Goal: Task Accomplishment & Management: Use online tool/utility

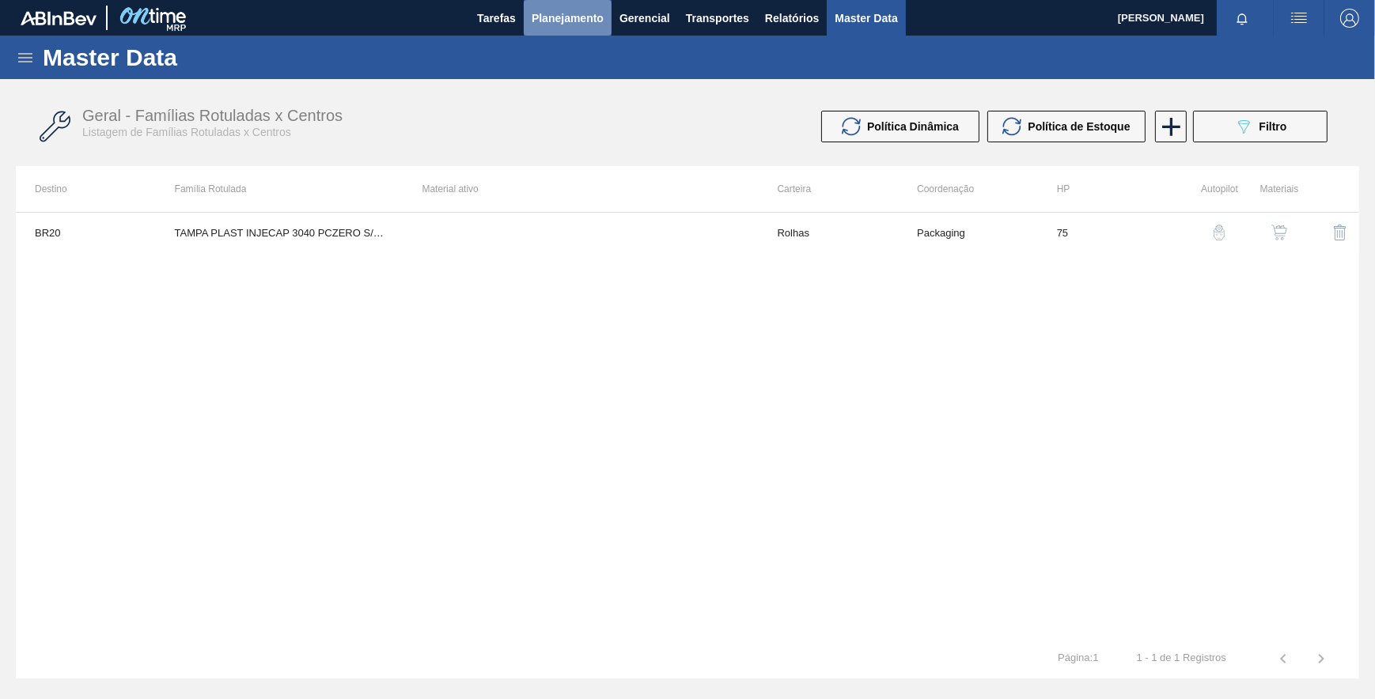
click at [573, 13] on span "Planejamento" at bounding box center [568, 18] width 72 height 19
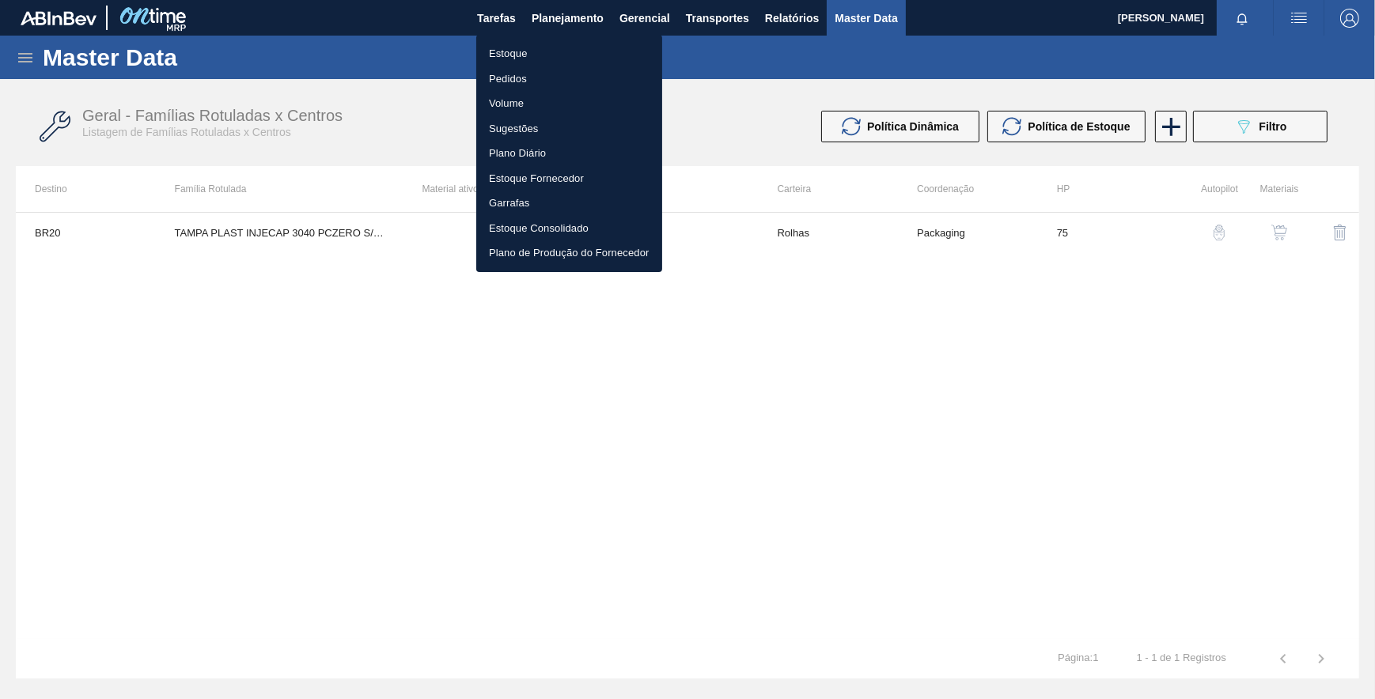
drag, startPoint x: 518, startPoint y: 75, endPoint x: 584, endPoint y: 110, distance: 74.3
click at [517, 75] on li "Pedidos" at bounding box center [569, 78] width 186 height 25
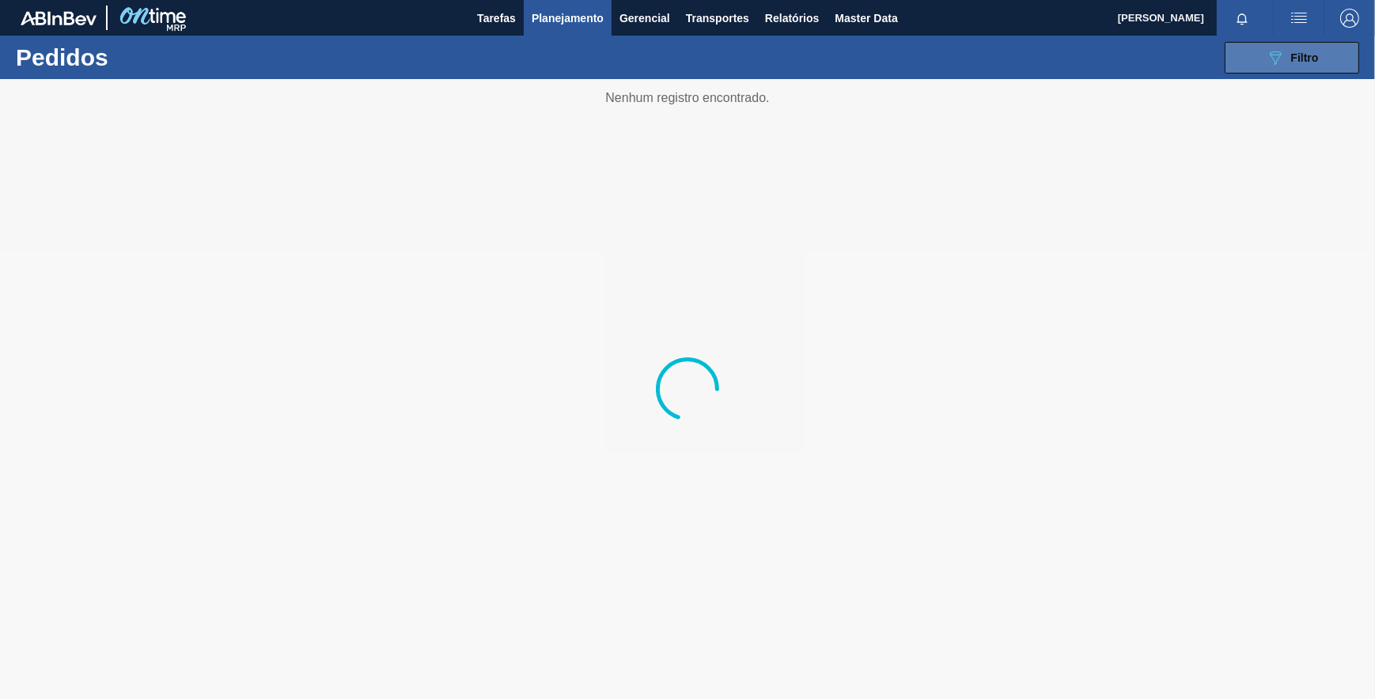
drag, startPoint x: 1301, startPoint y: 62, endPoint x: 1298, endPoint y: 70, distance: 9.3
click at [1300, 62] on span "Filtro" at bounding box center [1305, 57] width 28 height 13
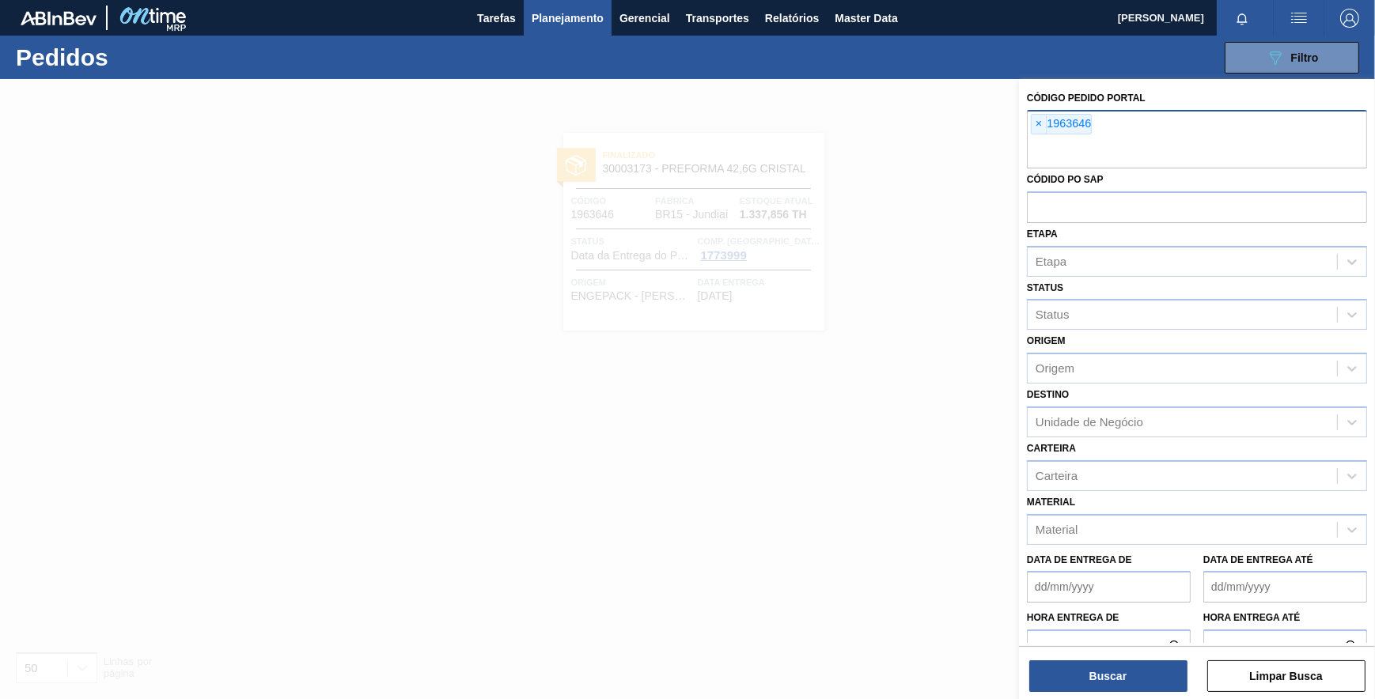
click at [1031, 124] on div "× 1963646" at bounding box center [1061, 124] width 61 height 21
click at [1035, 126] on span "×" at bounding box center [1038, 124] width 15 height 19
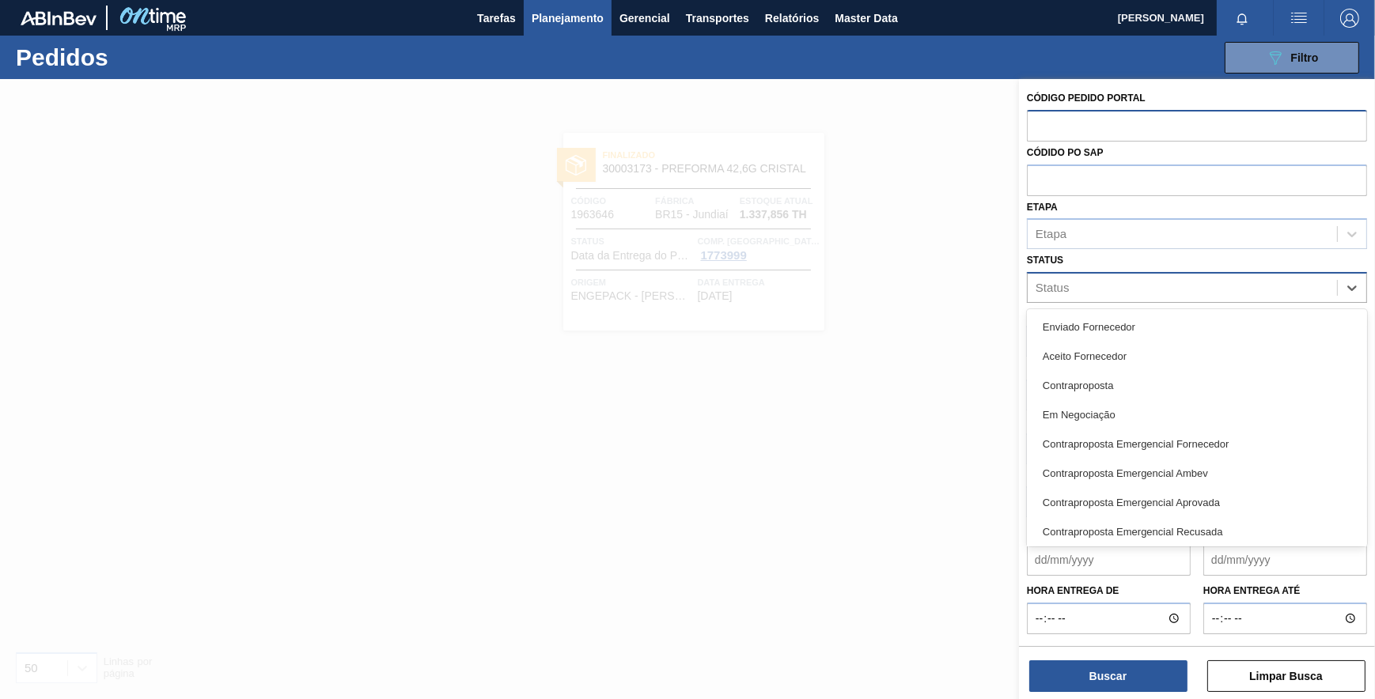
click at [1091, 289] on div "Status" at bounding box center [1181, 288] width 309 height 23
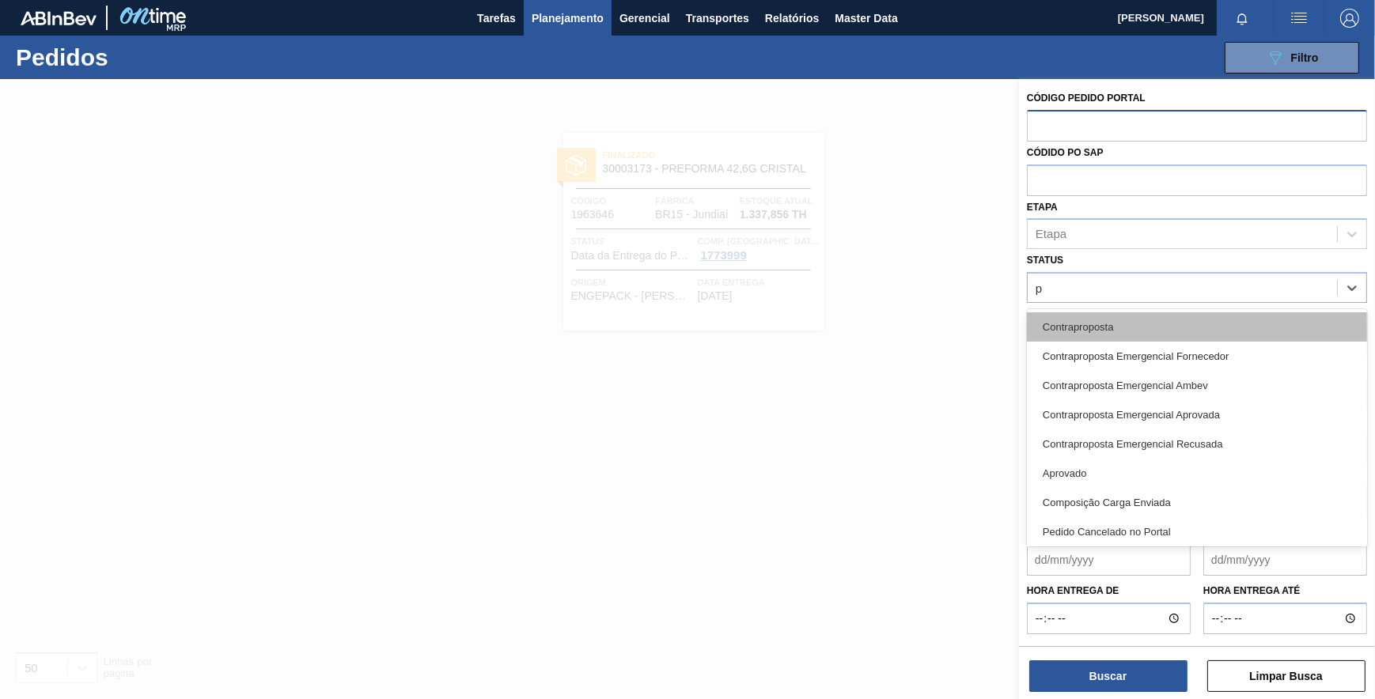
type input "pc"
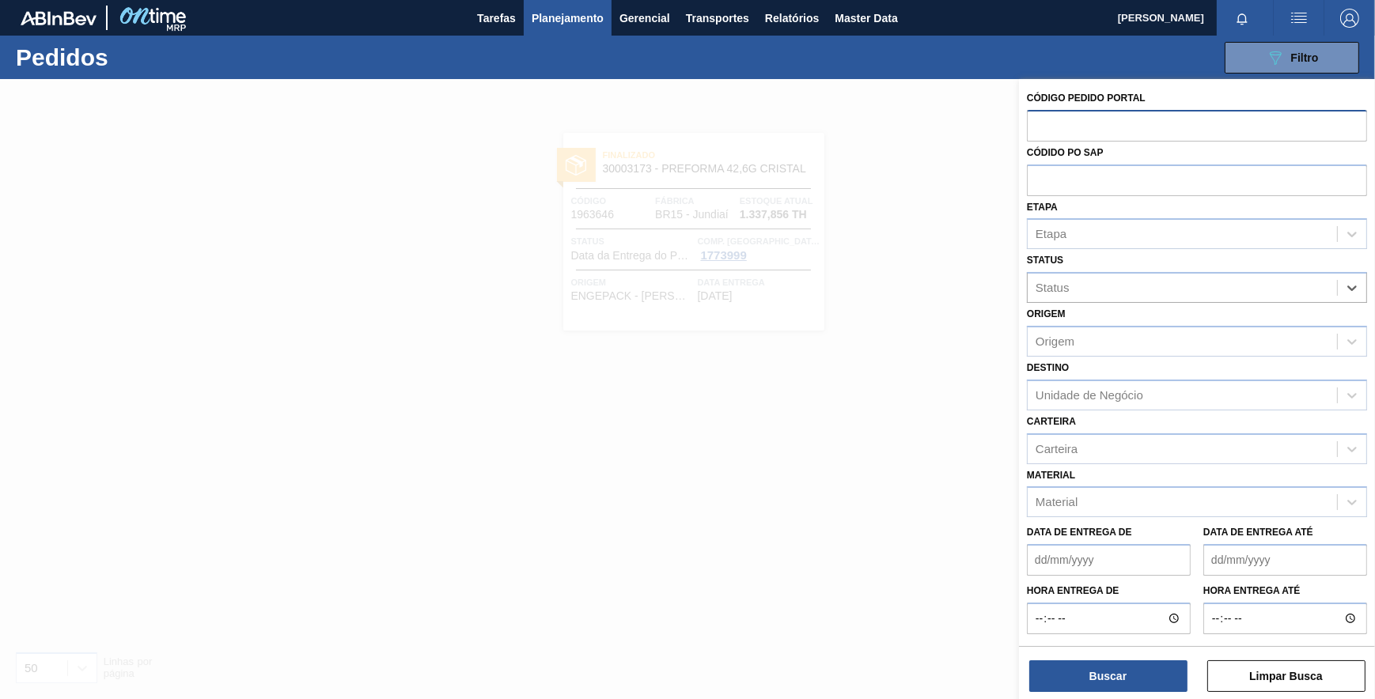
drag, startPoint x: 1099, startPoint y: 297, endPoint x: 939, endPoint y: 293, distance: 159.8
click at [1019, 293] on div "Código Pedido Portal Códido PO SAP Etapa Etapa Status Select is focused ,type t…" at bounding box center [1197, 428] width 356 height 699
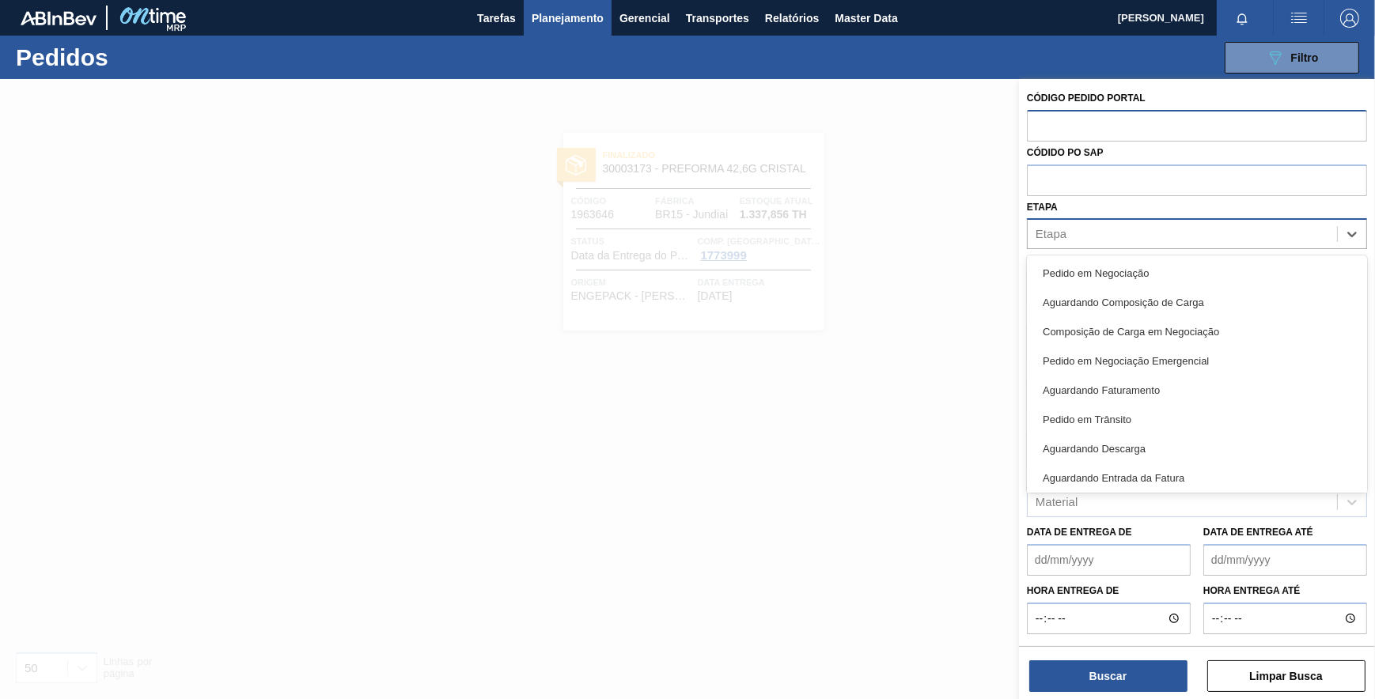
click at [1053, 231] on div "Etapa" at bounding box center [1050, 234] width 31 height 13
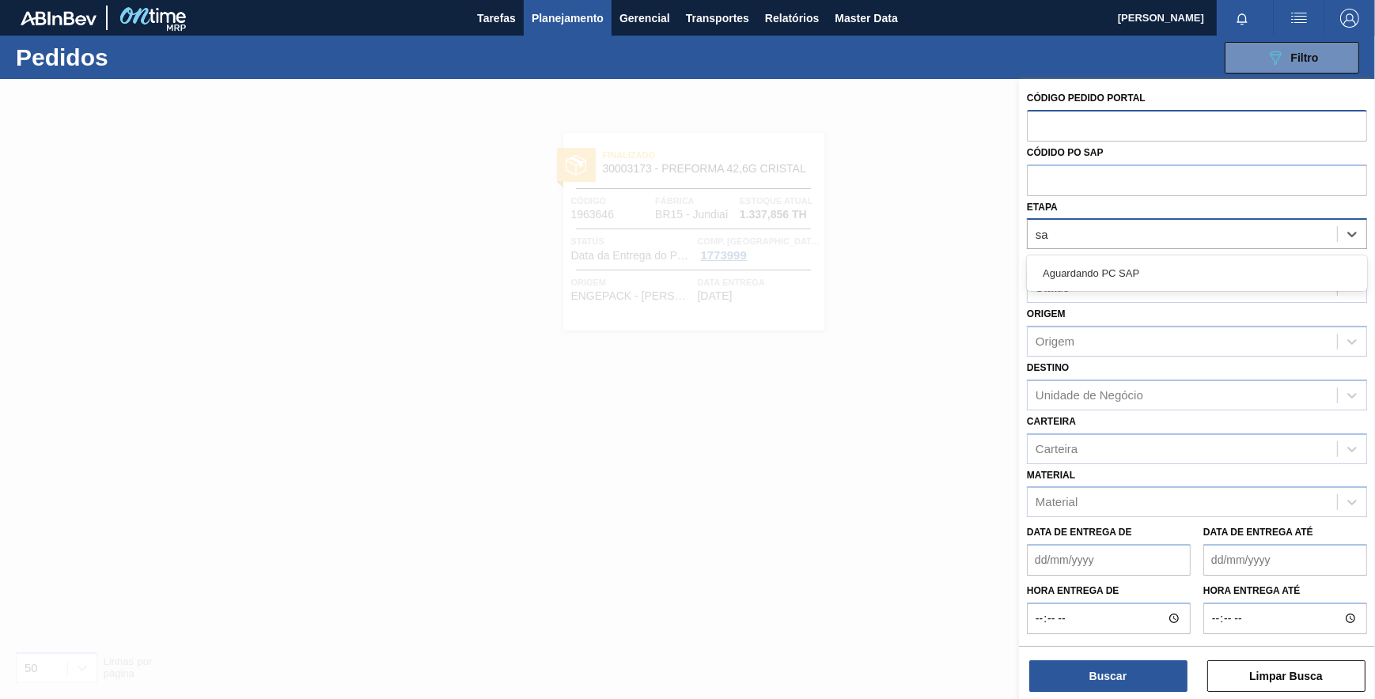
type input "sap"
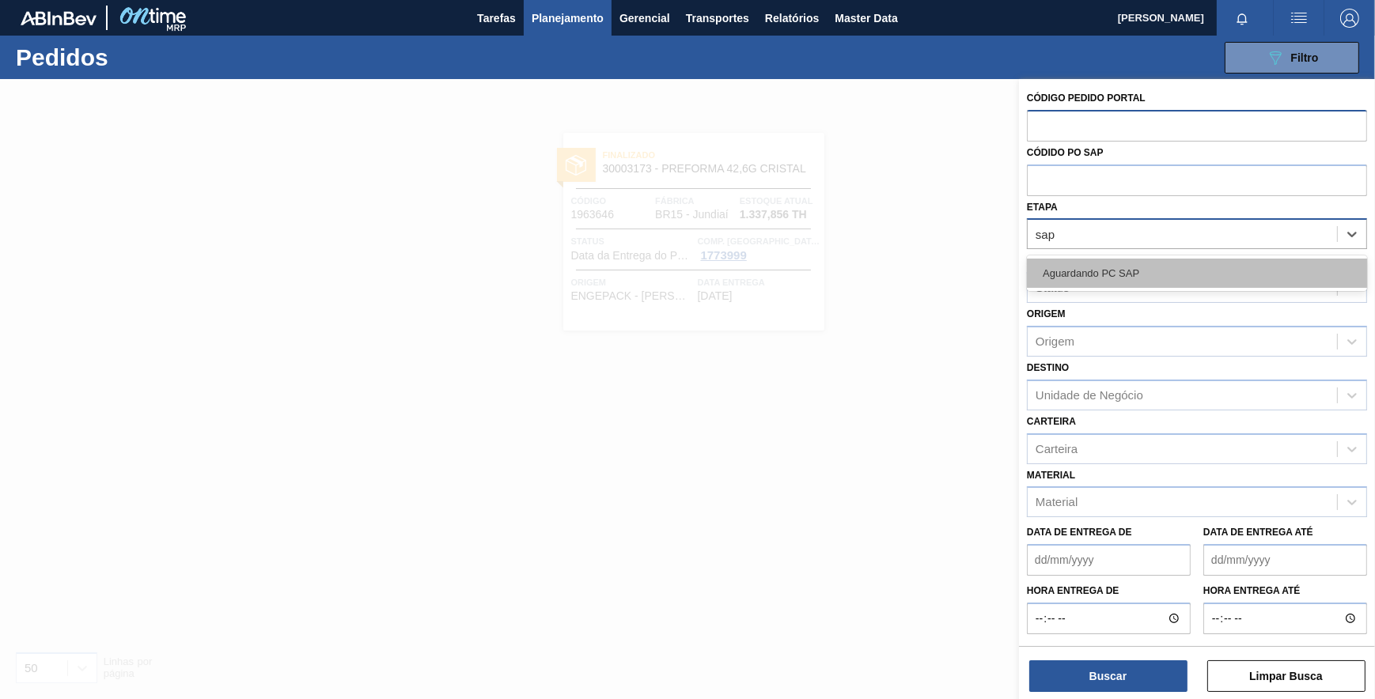
click at [1060, 269] on div "Aguardando PC SAP" at bounding box center [1197, 273] width 340 height 29
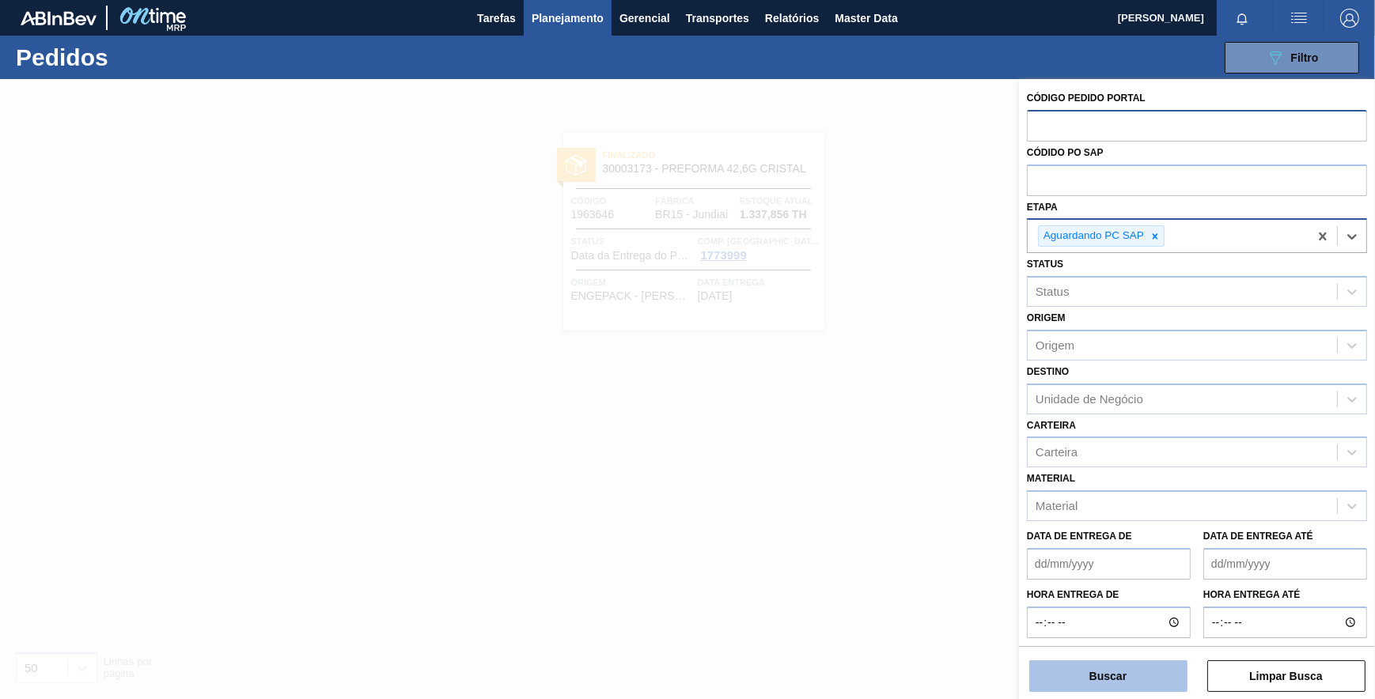
click at [1137, 678] on button "Buscar" at bounding box center [1108, 676] width 158 height 32
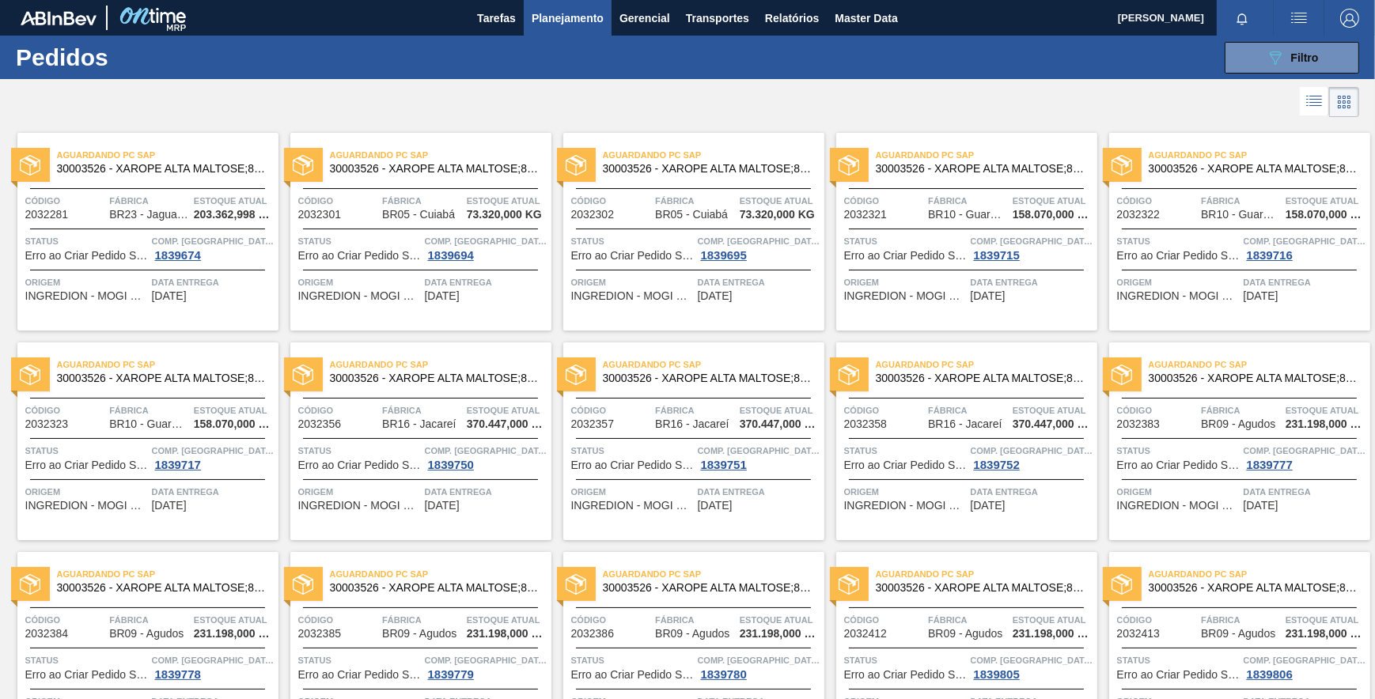
click at [1297, 108] on div at bounding box center [687, 102] width 1375 height 38
click at [1304, 108] on icon at bounding box center [1313, 101] width 19 height 19
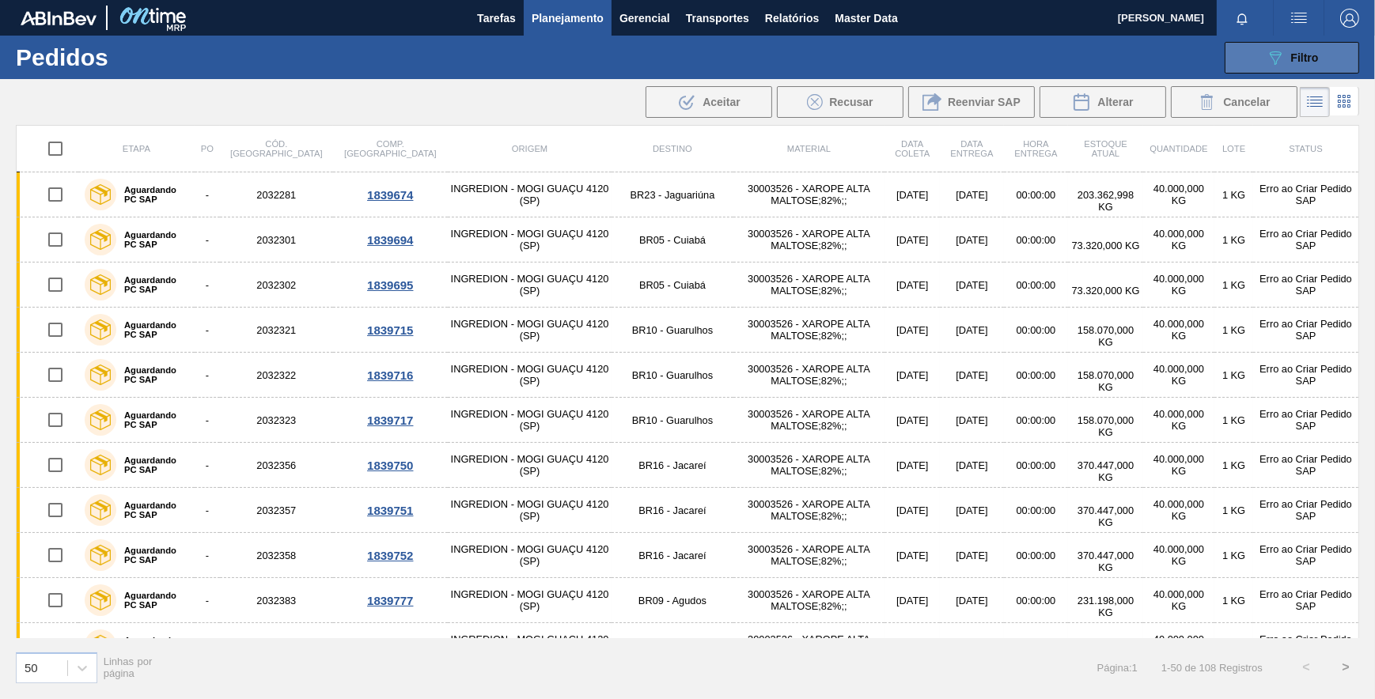
click at [1284, 57] on div "089F7B8B-B2A5-4AFE-B5C0-19BA573D28AC Filtro" at bounding box center [1292, 57] width 53 height 19
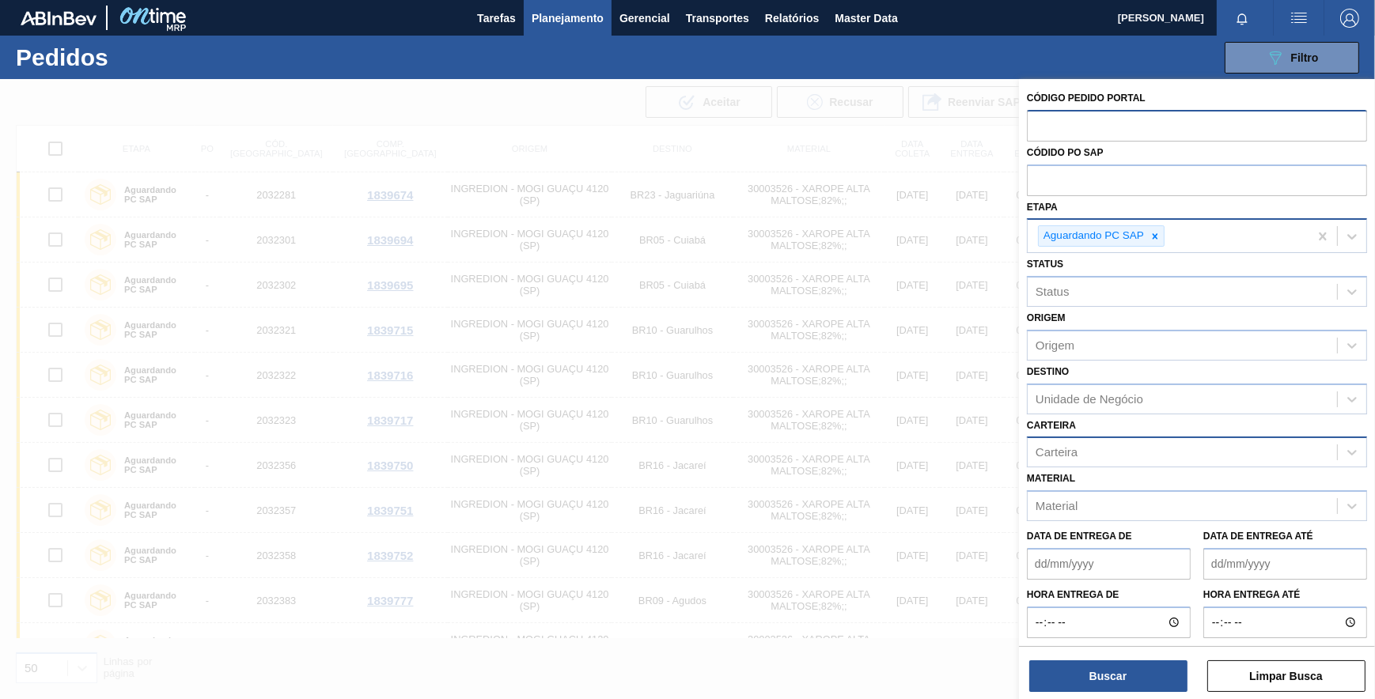
click at [1107, 459] on div "Carteira" at bounding box center [1181, 452] width 309 height 23
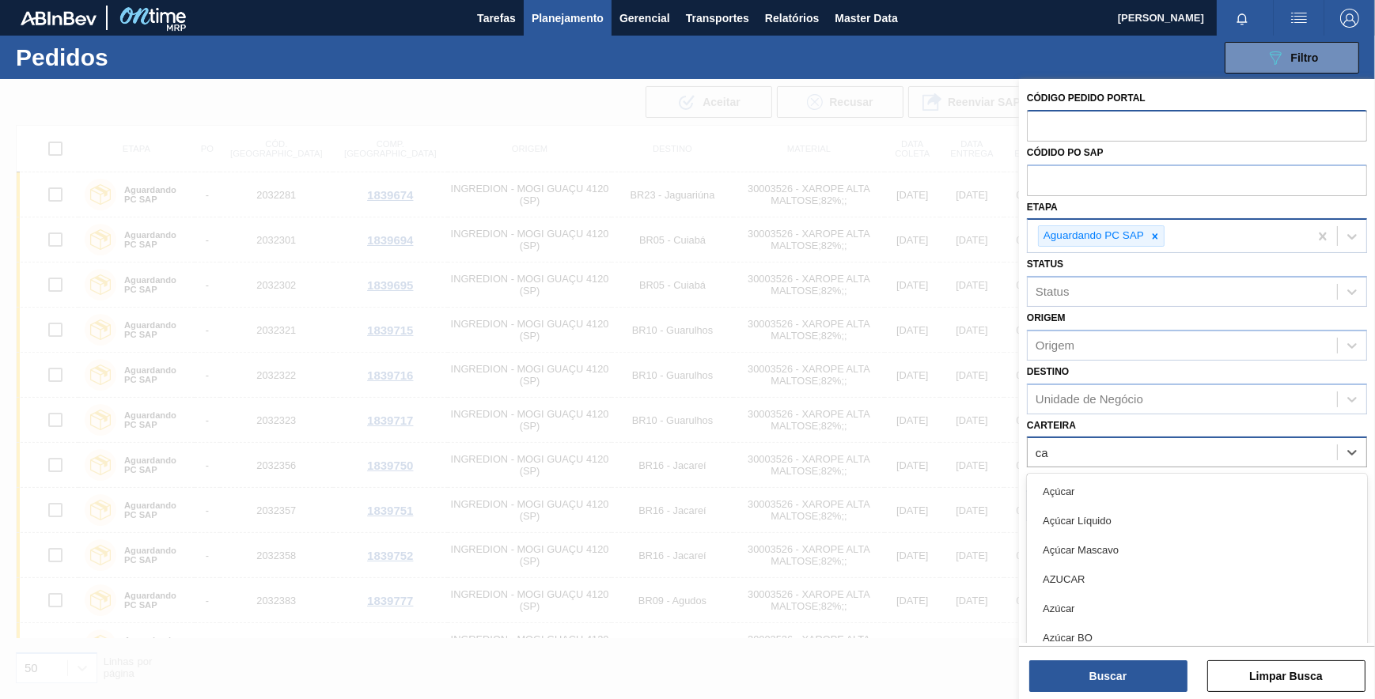
type input "c"
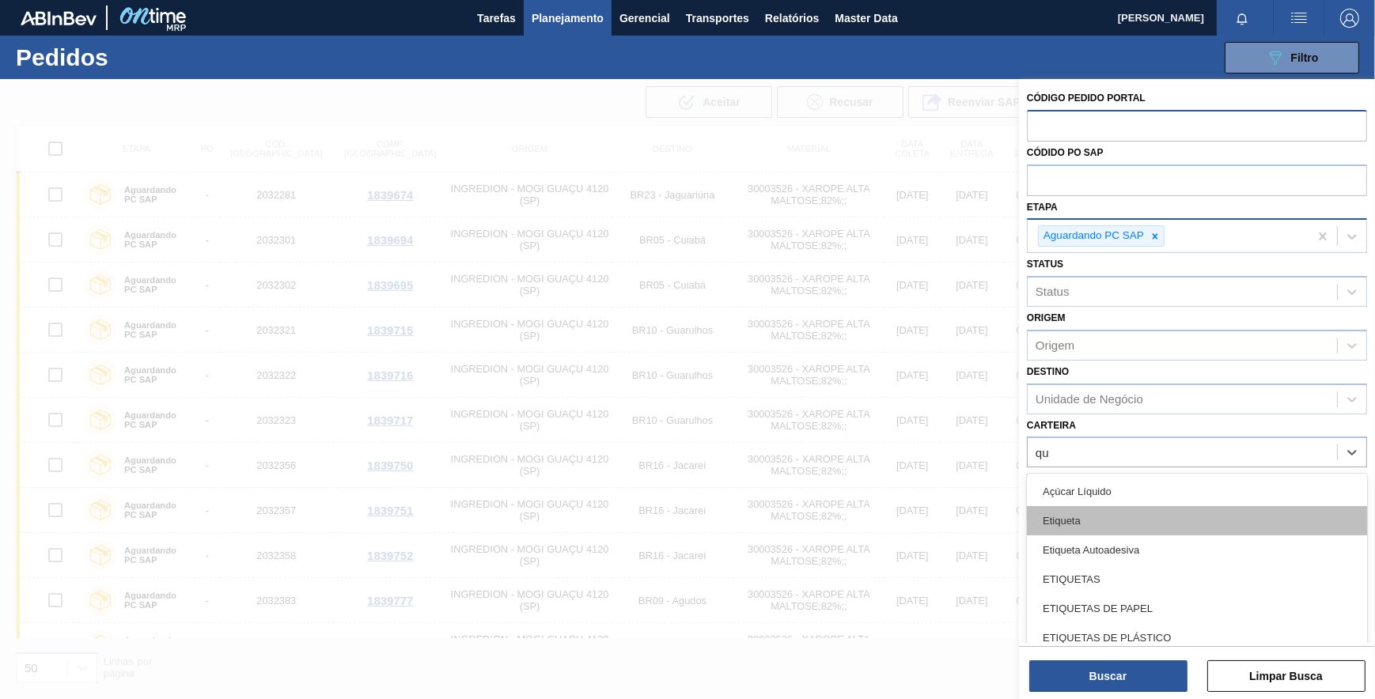
type input "quí"
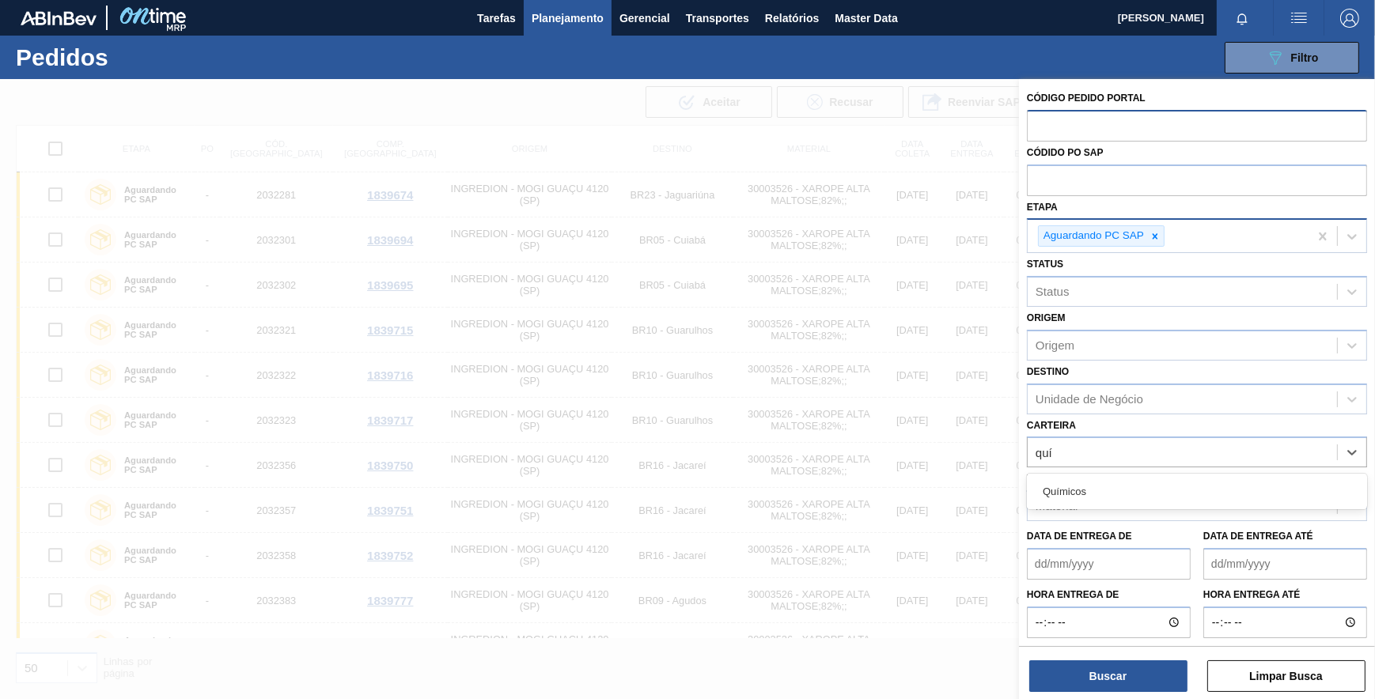
click at [1087, 493] on div "Químicos" at bounding box center [1197, 491] width 340 height 29
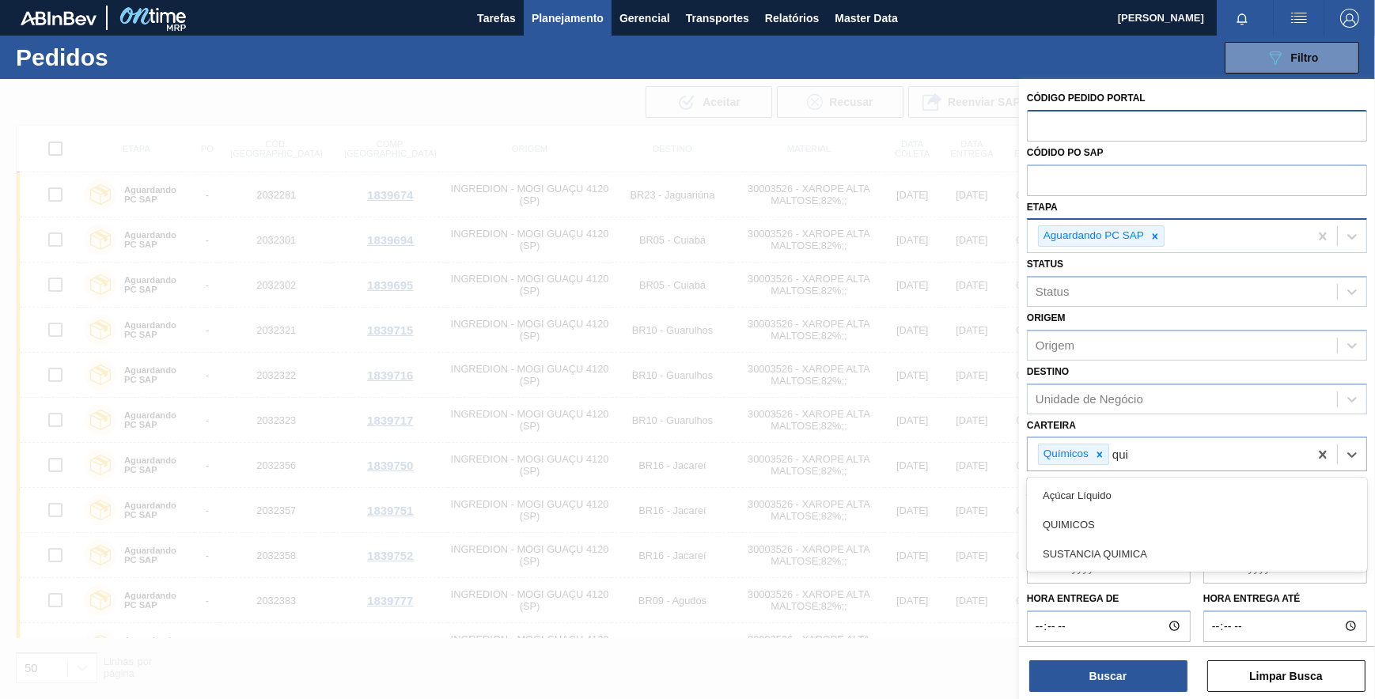
type input "quim"
click at [1089, 492] on div "QUIMICOS" at bounding box center [1197, 495] width 340 height 29
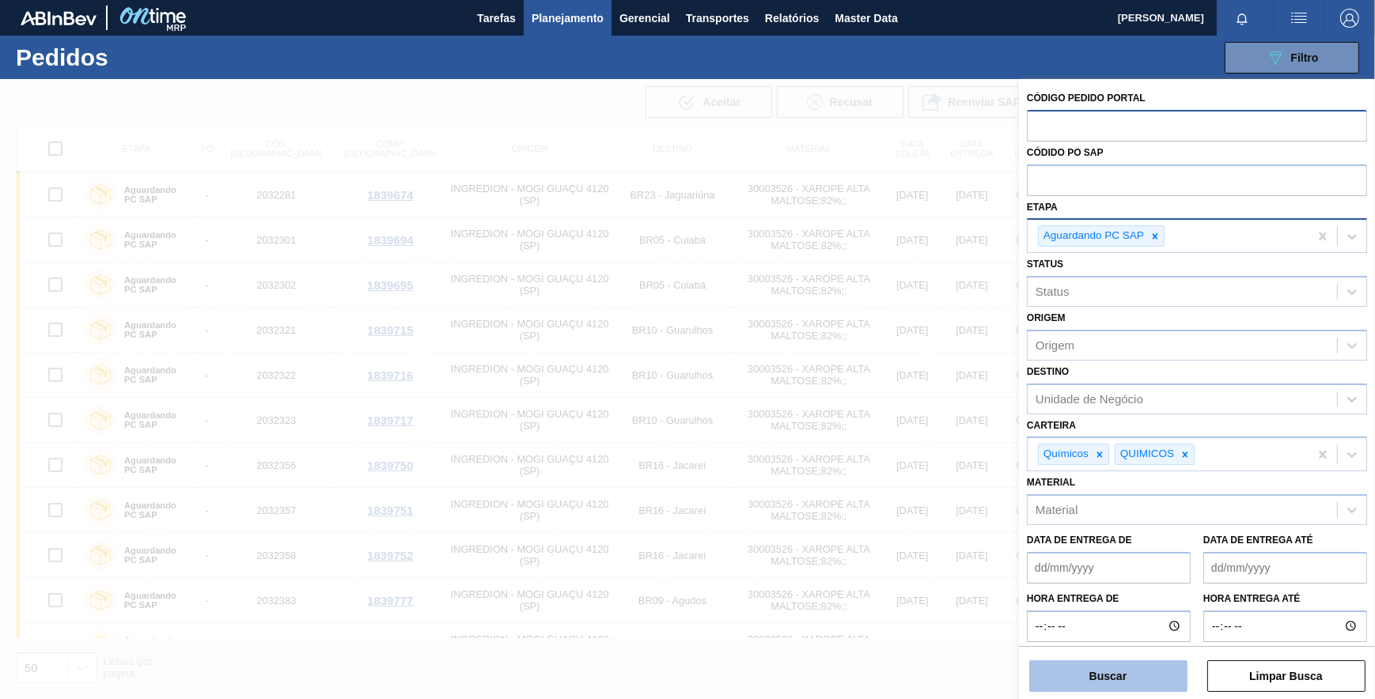
click at [1092, 682] on button "Buscar" at bounding box center [1108, 676] width 158 height 32
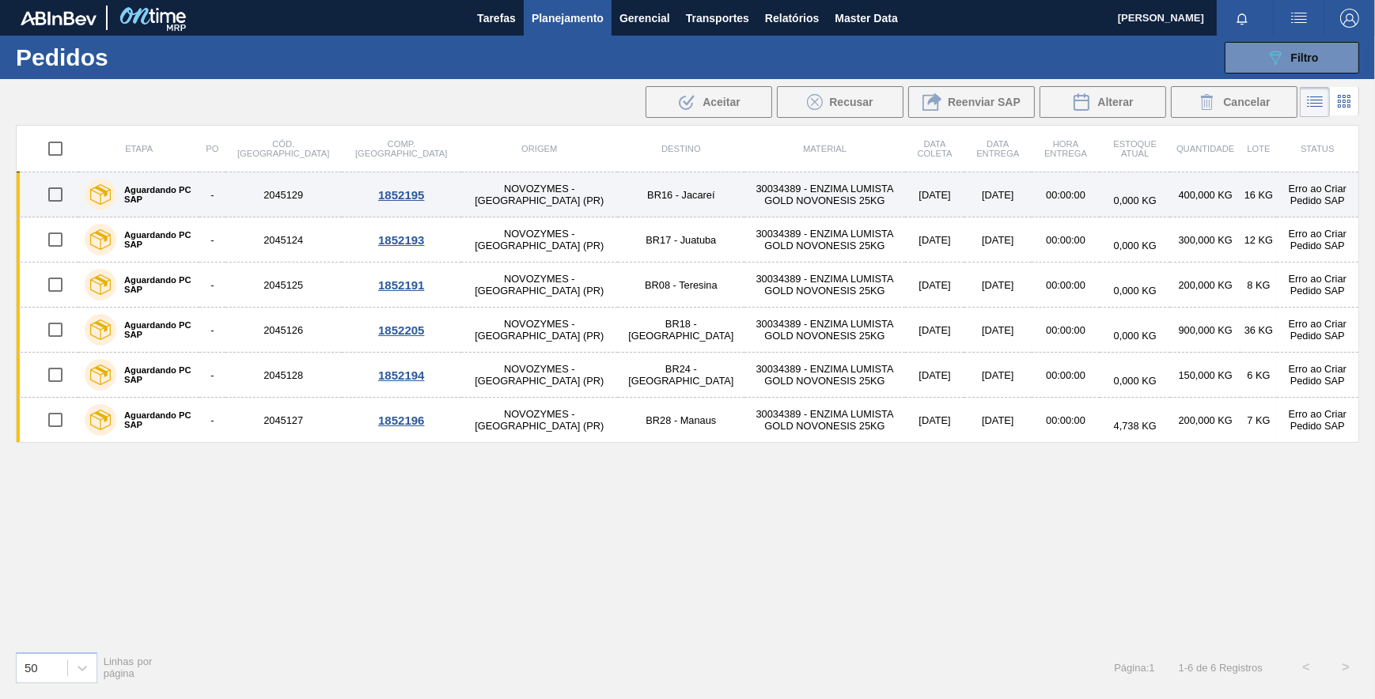
click at [60, 190] on input "checkbox" at bounding box center [55, 194] width 33 height 33
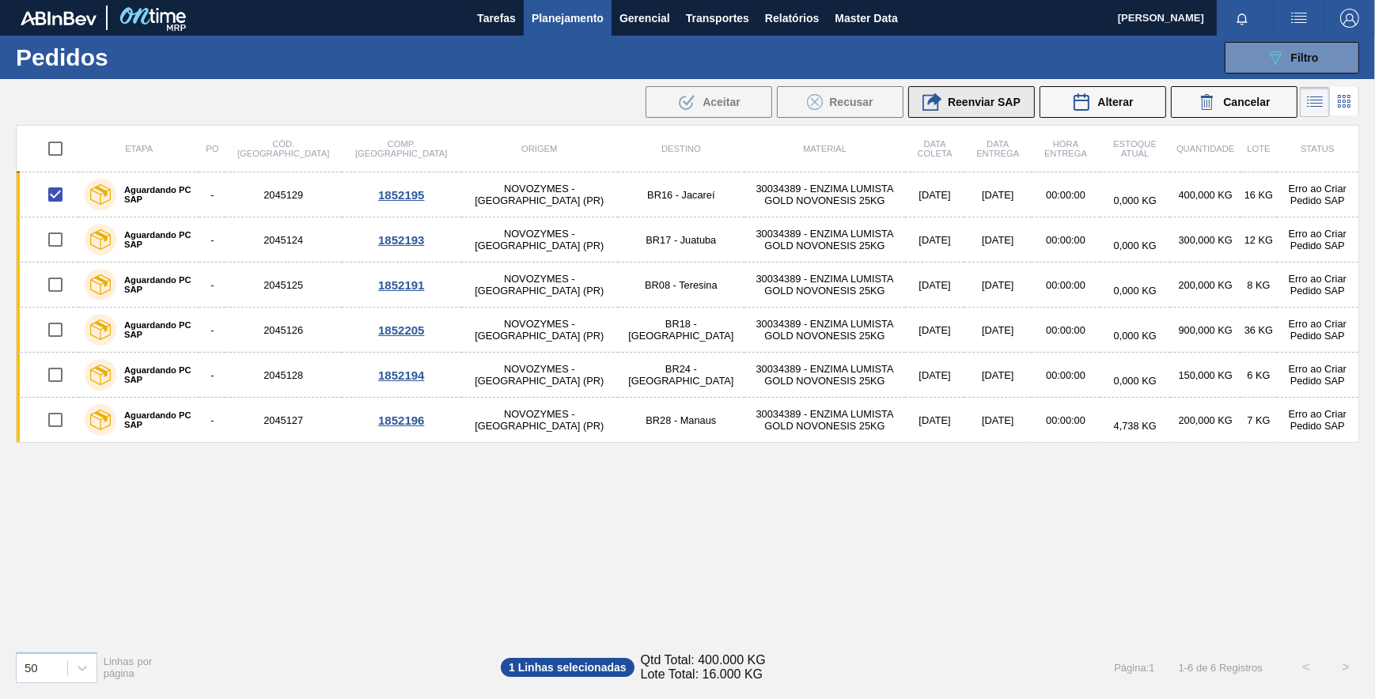
click at [935, 107] on icon at bounding box center [931, 102] width 19 height 19
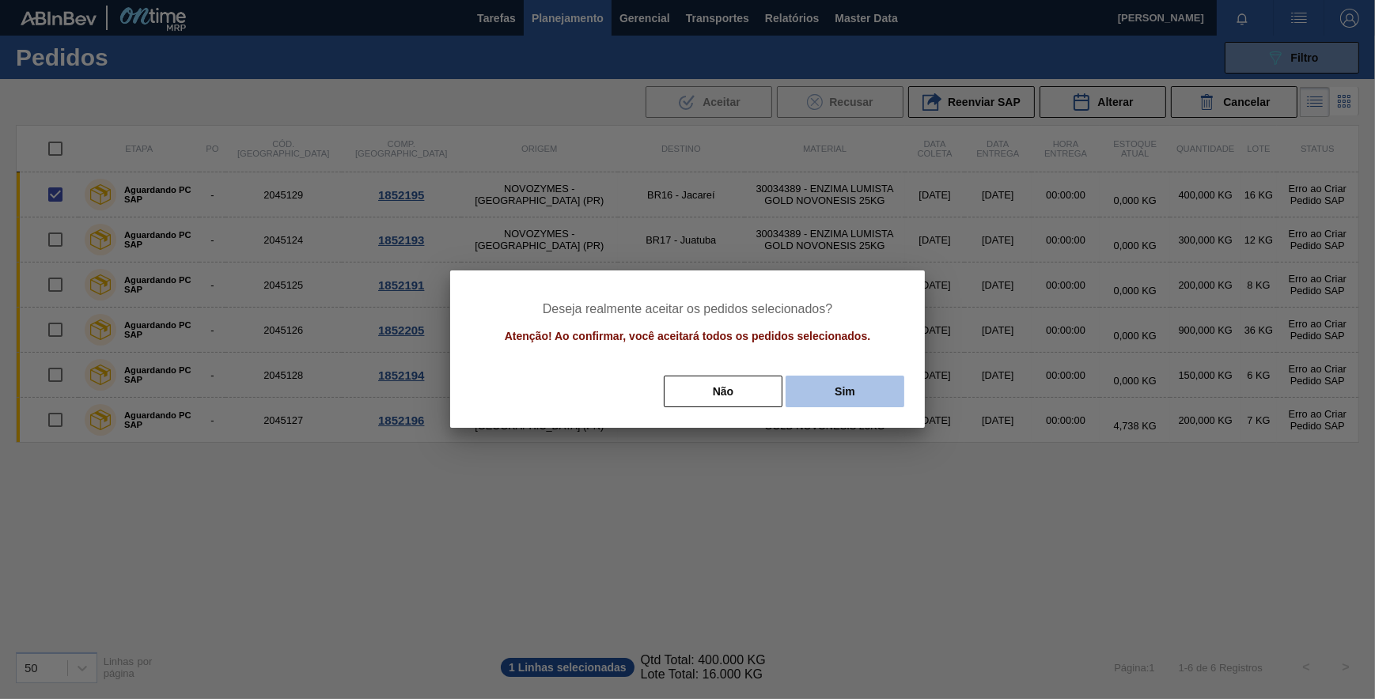
drag, startPoint x: 847, startPoint y: 399, endPoint x: 835, endPoint y: 396, distance: 12.1
click at [846, 399] on button "Sim" at bounding box center [844, 392] width 119 height 32
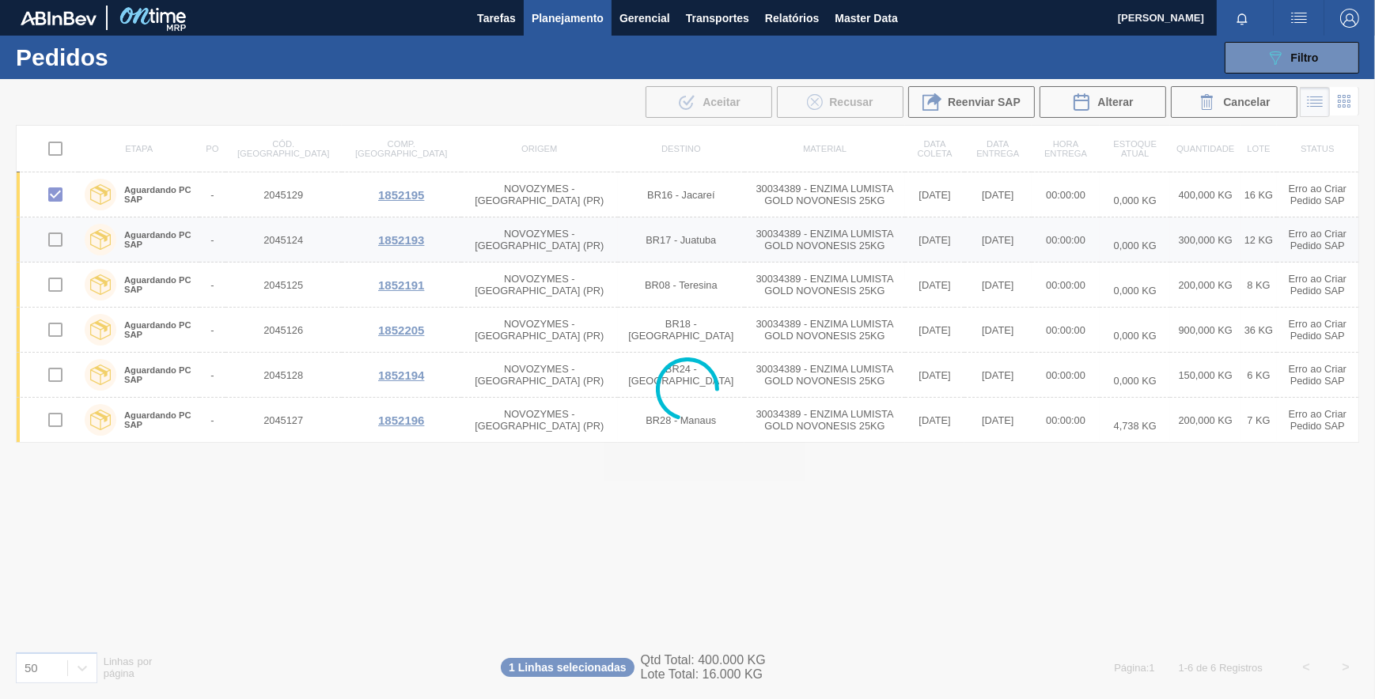
checkbox input "false"
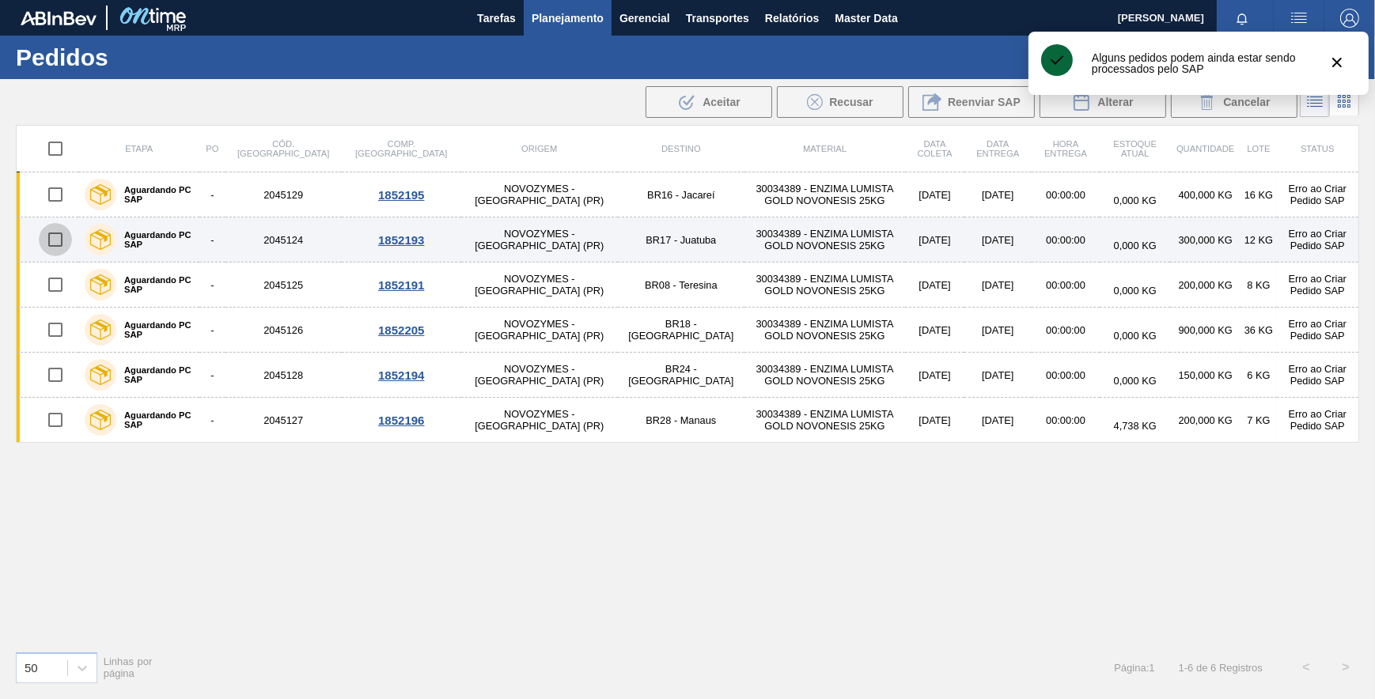
click at [54, 233] on input "checkbox" at bounding box center [55, 239] width 33 height 33
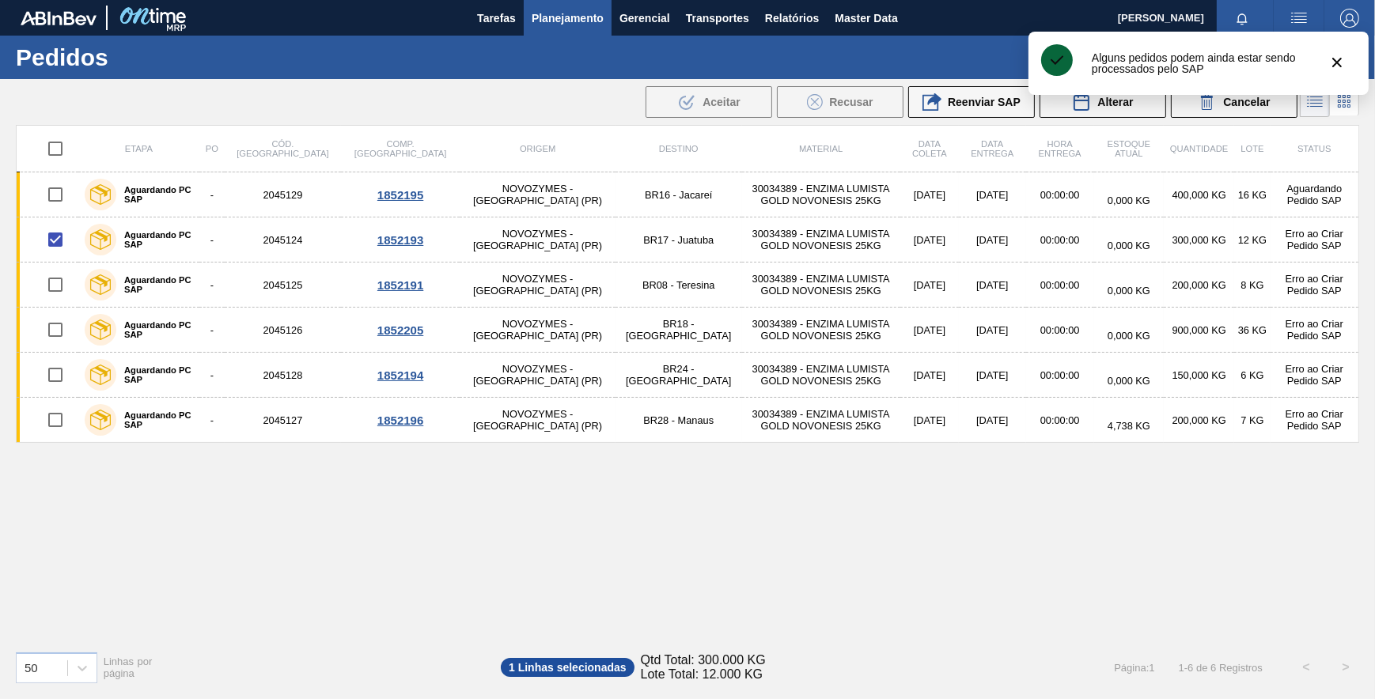
drag, startPoint x: 936, startPoint y: 106, endPoint x: 917, endPoint y: 143, distance: 41.7
click at [936, 113] on button "Reenviar SAP" at bounding box center [971, 102] width 127 height 32
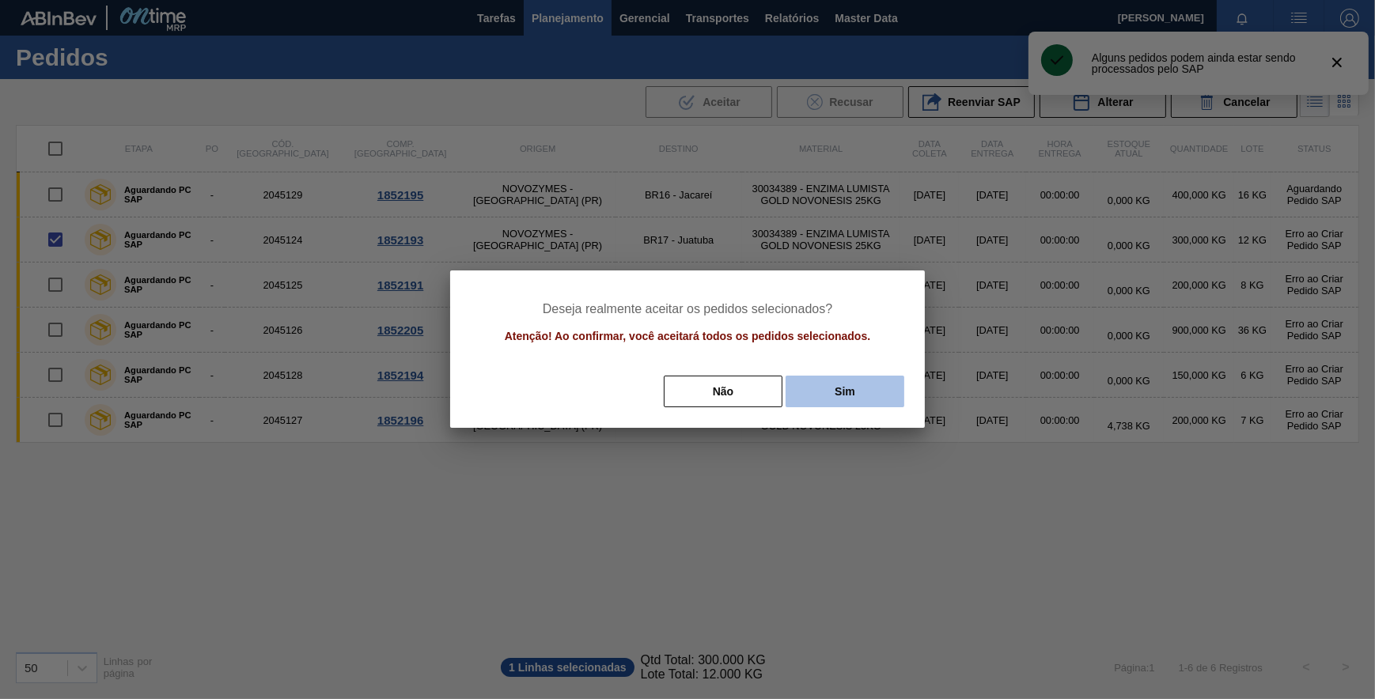
click at [840, 391] on button "Sim" at bounding box center [844, 392] width 119 height 32
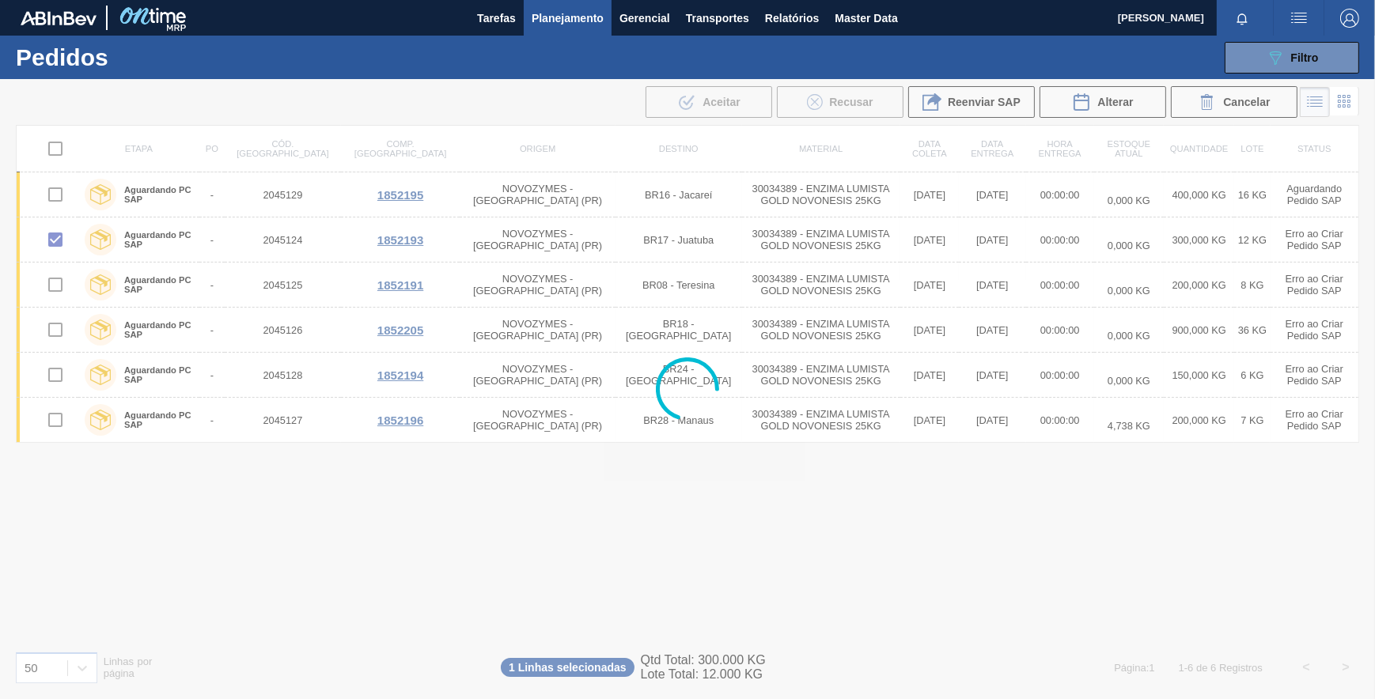
checkbox input "false"
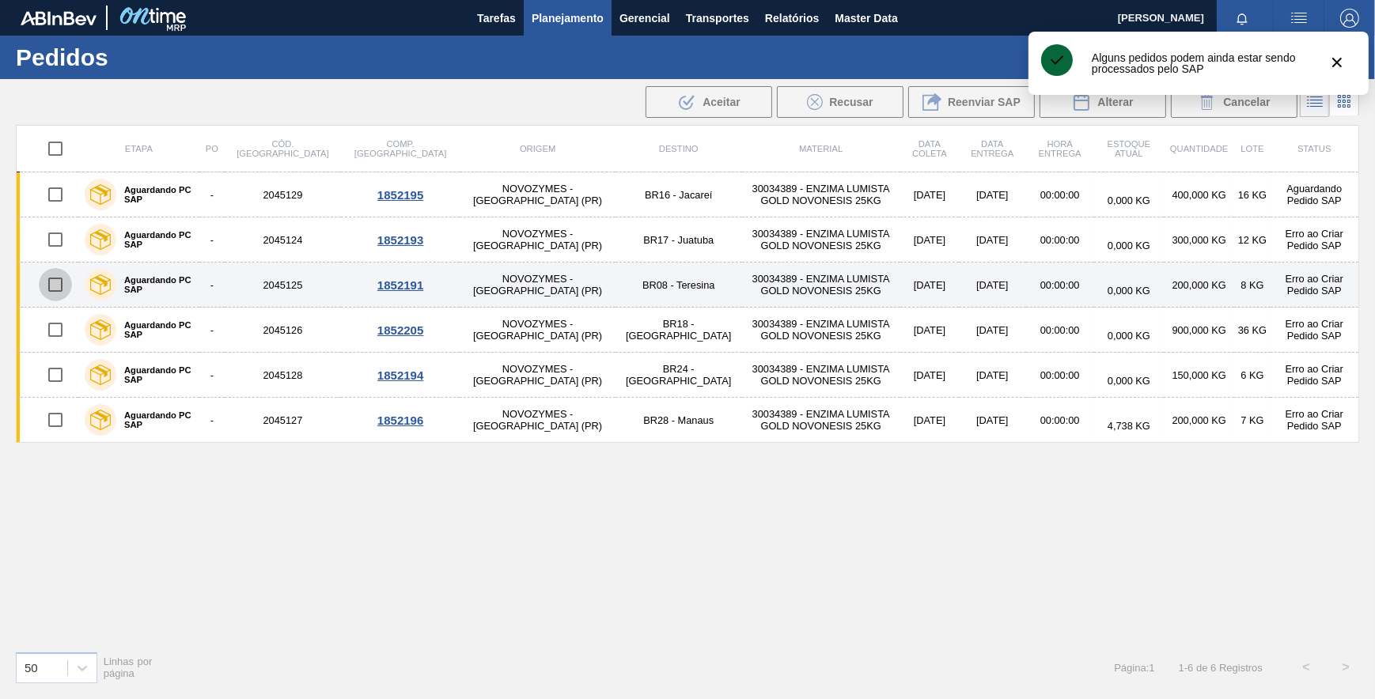
click at [50, 287] on input "checkbox" at bounding box center [55, 284] width 33 height 33
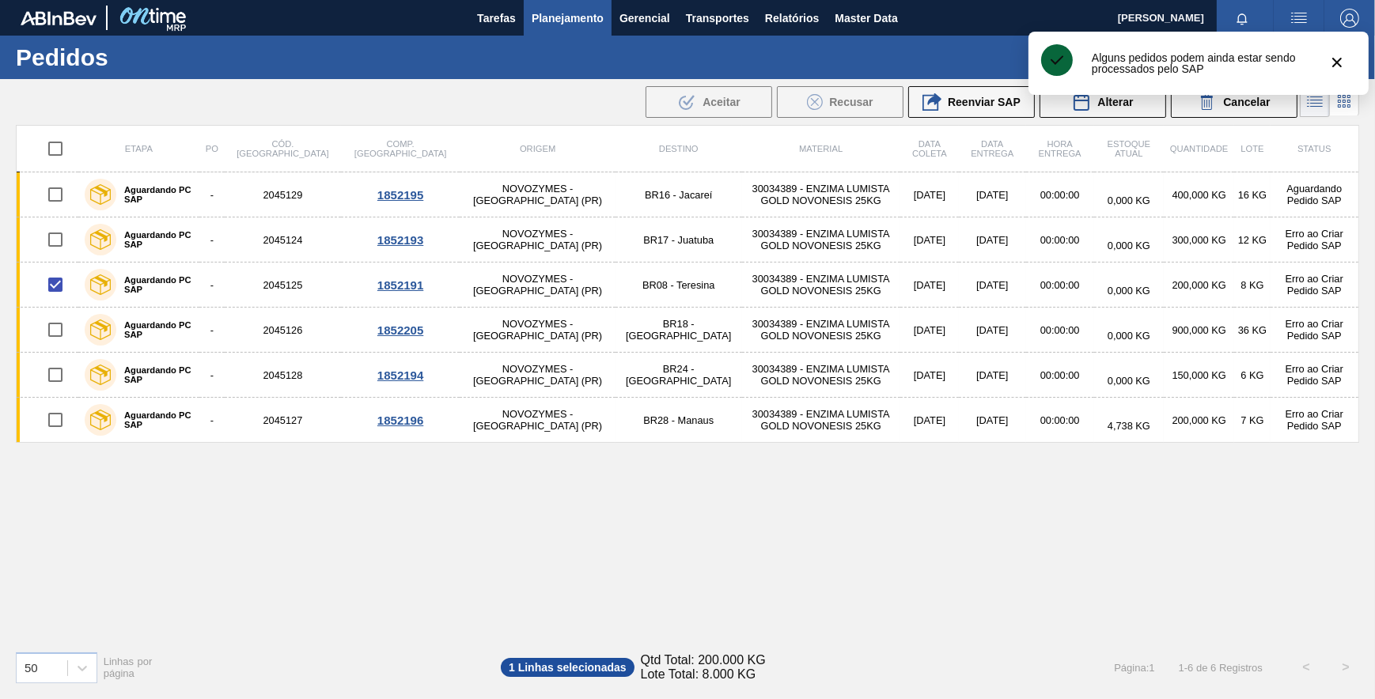
drag, startPoint x: 986, startPoint y: 98, endPoint x: 922, endPoint y: 208, distance: 127.2
click at [982, 104] on span "Reenviar SAP" at bounding box center [984, 102] width 73 height 13
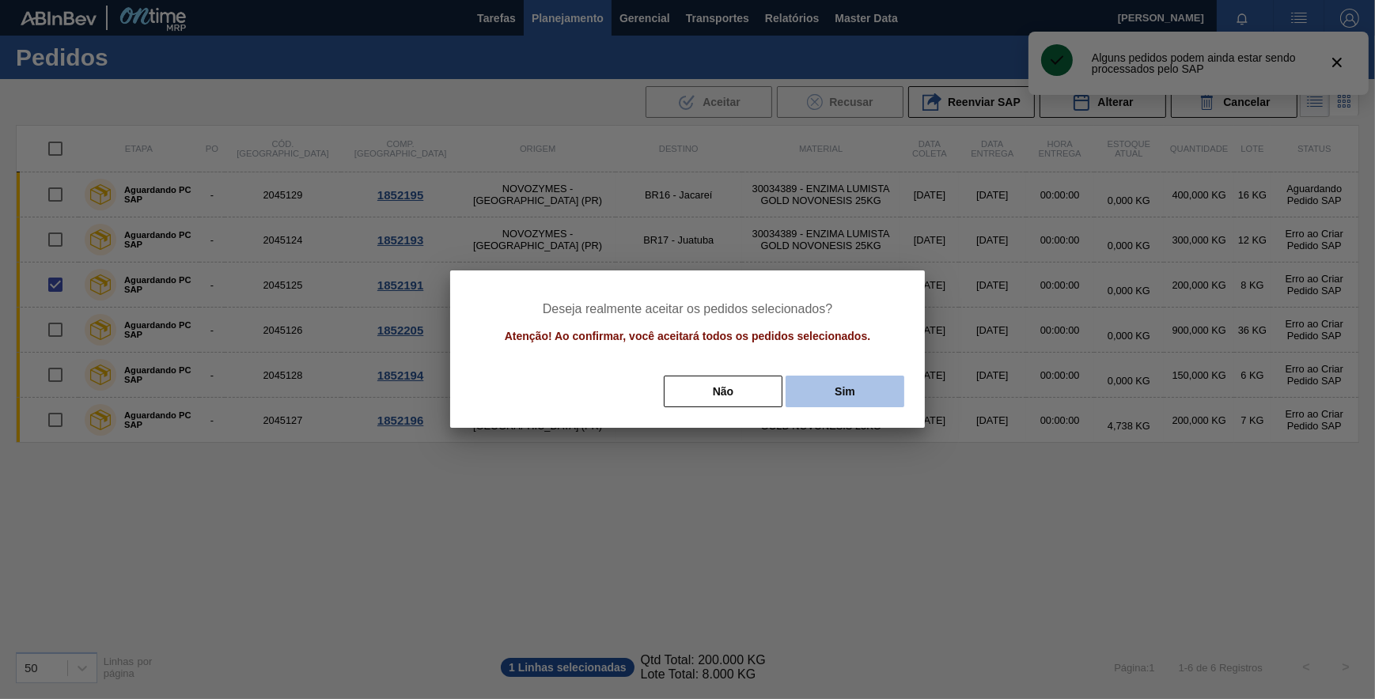
click at [849, 398] on button "Sim" at bounding box center [844, 392] width 119 height 32
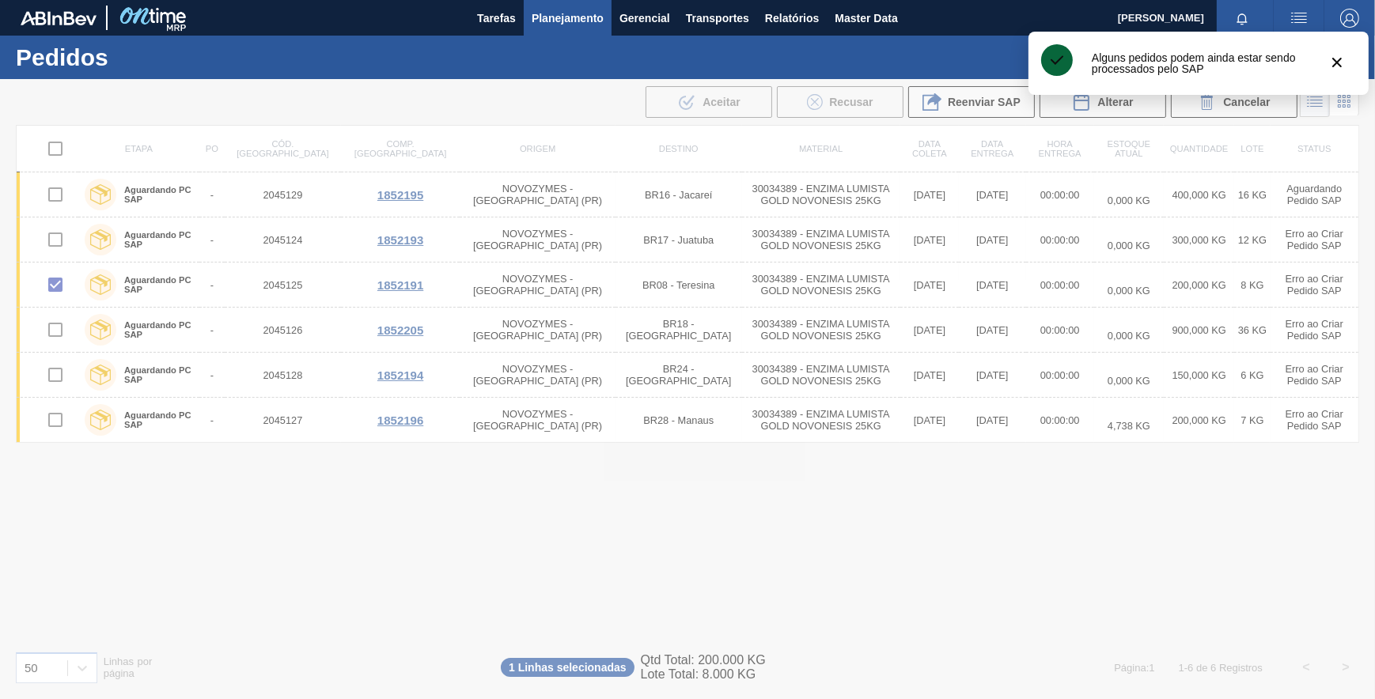
checkbox input "false"
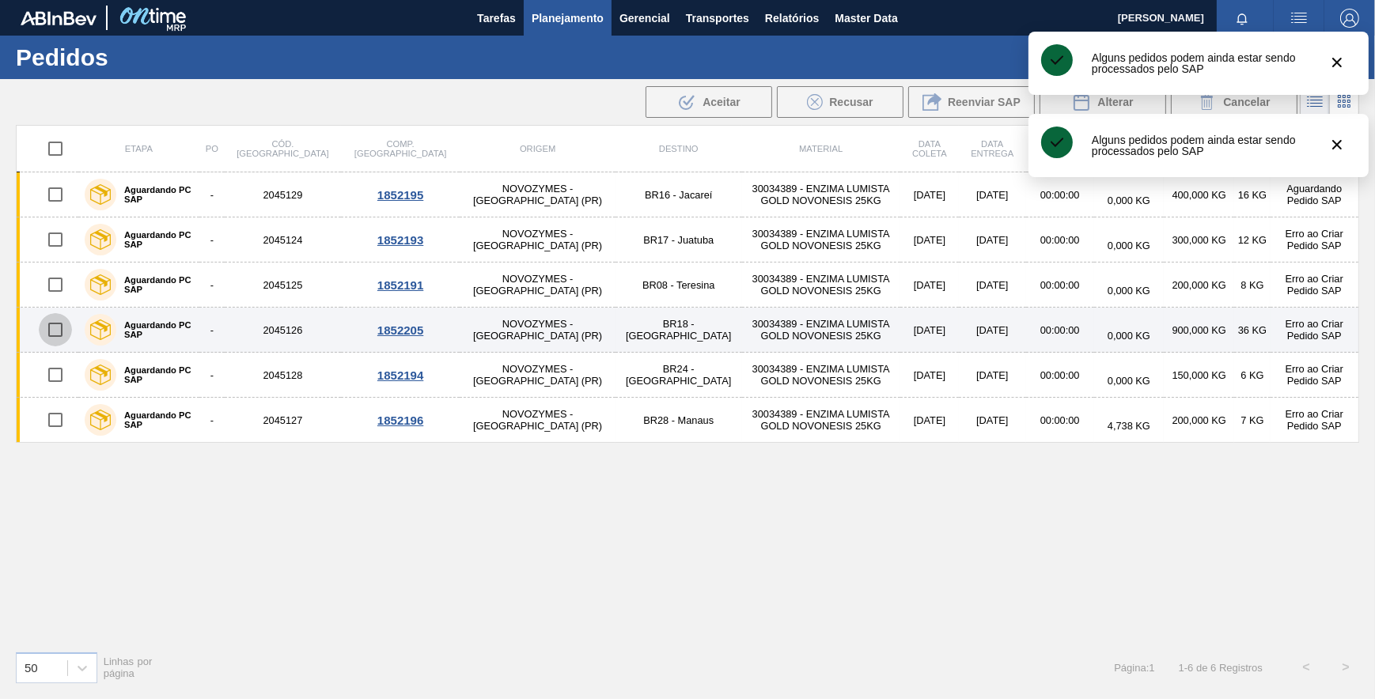
click at [53, 327] on input "checkbox" at bounding box center [55, 329] width 33 height 33
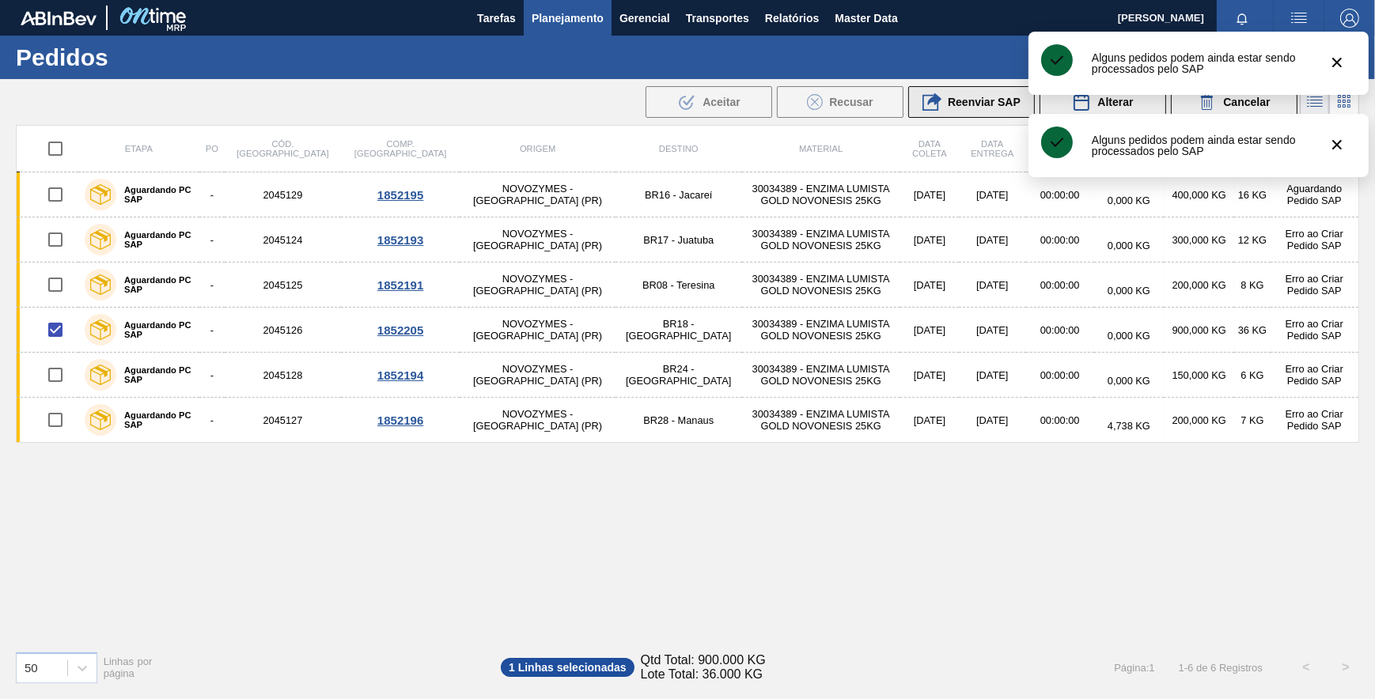
drag, startPoint x: 938, startPoint y: 111, endPoint x: 895, endPoint y: 169, distance: 72.9
click at [938, 111] on icon at bounding box center [931, 102] width 19 height 19
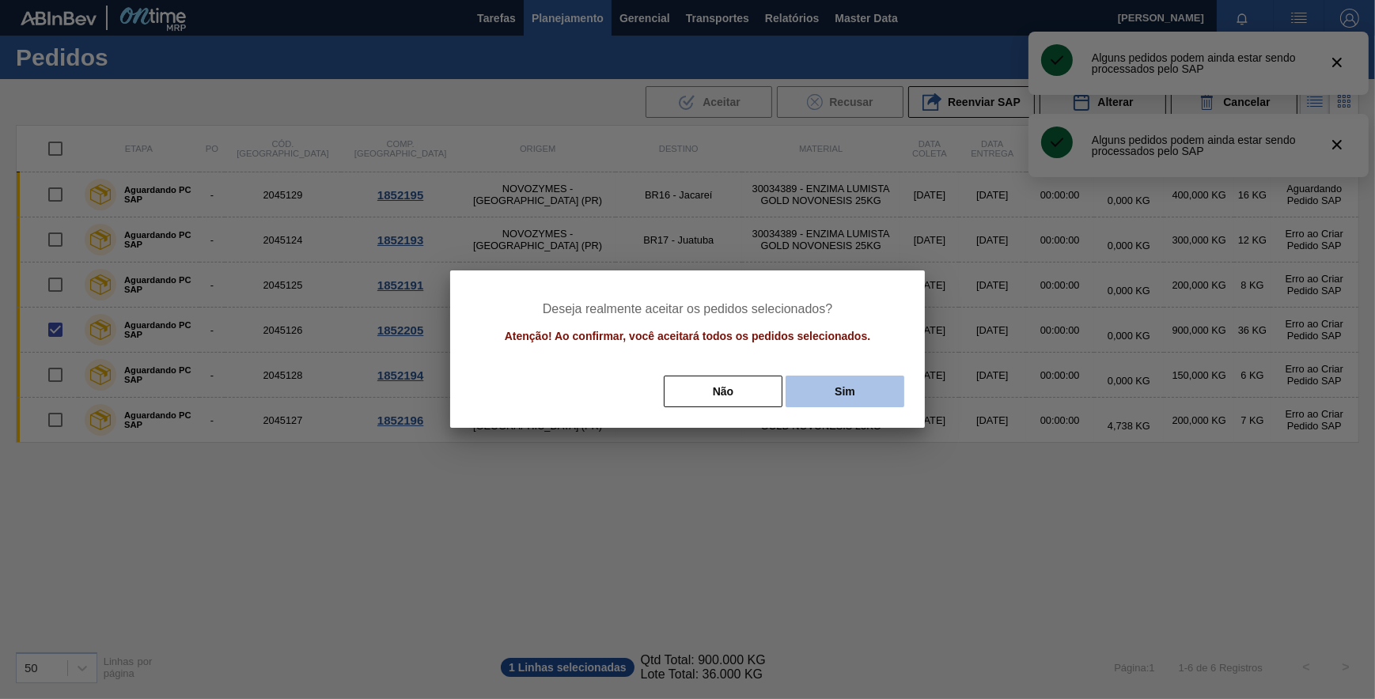
drag, startPoint x: 831, startPoint y: 384, endPoint x: 774, endPoint y: 388, distance: 57.1
click at [827, 387] on button "Sim" at bounding box center [844, 392] width 119 height 32
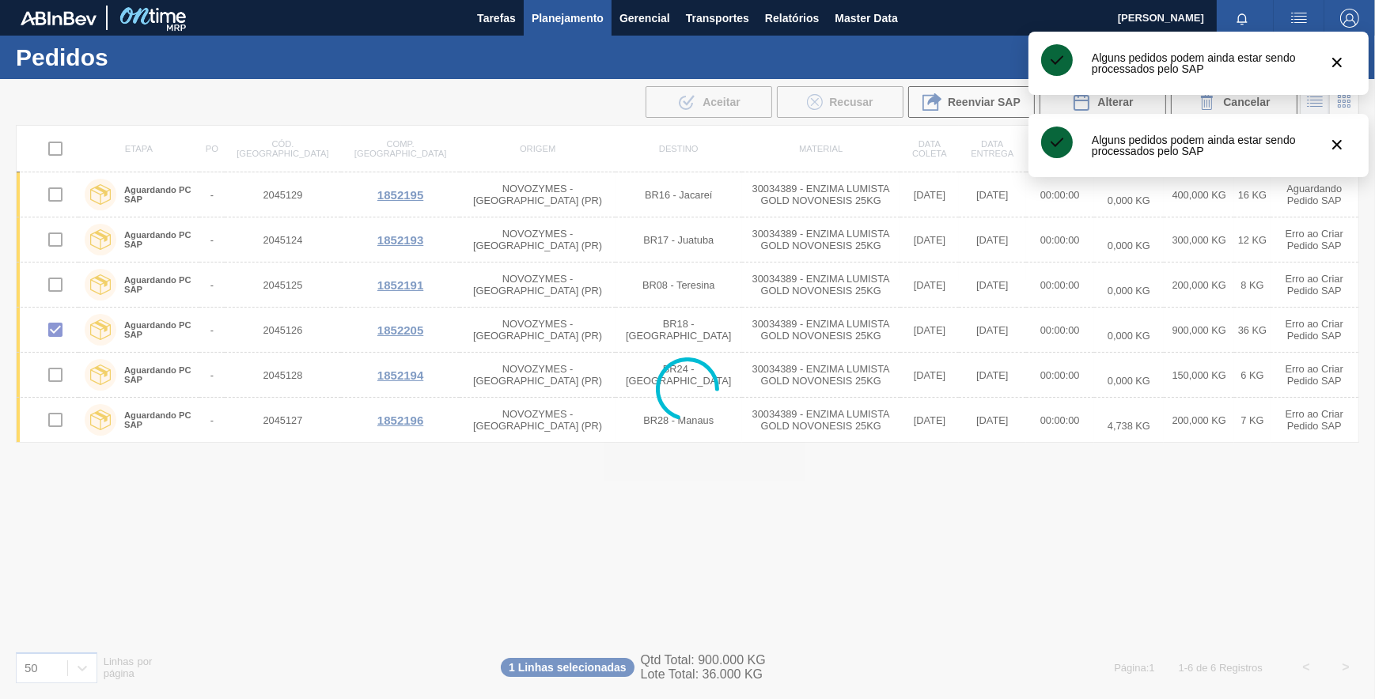
checkbox input "false"
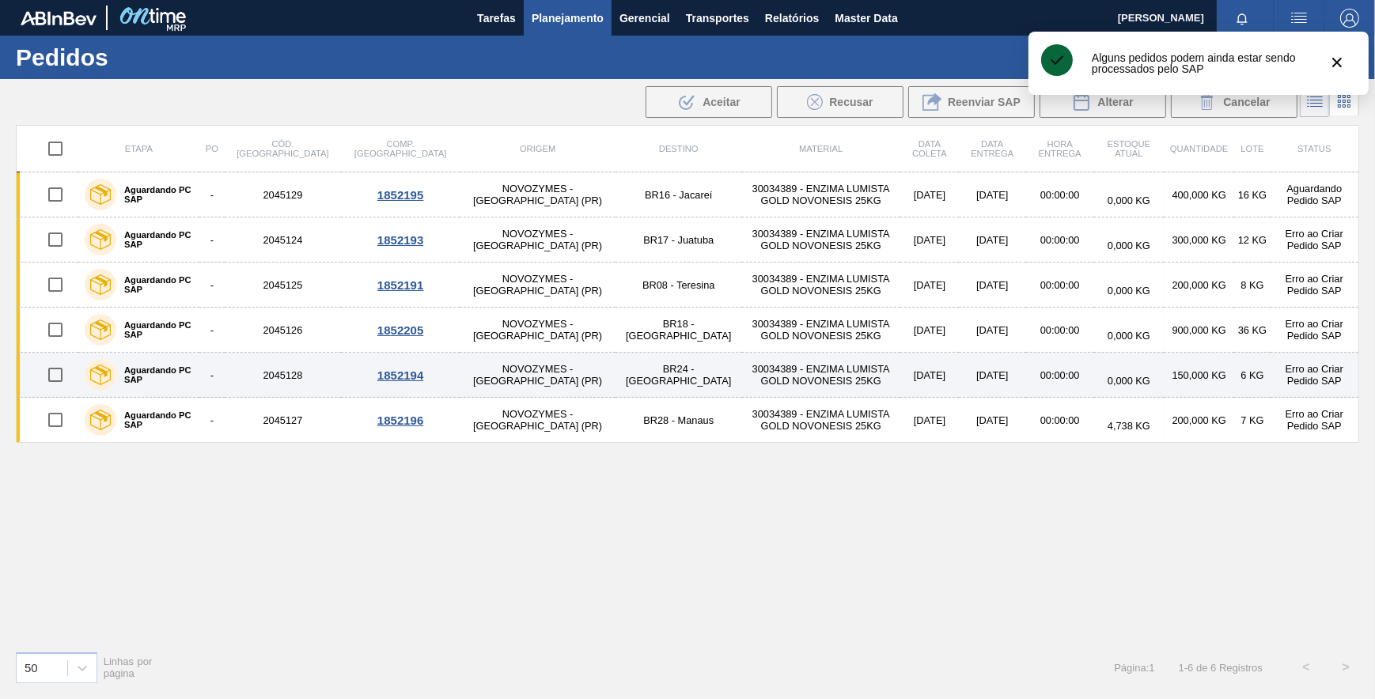
click at [49, 379] on input "checkbox" at bounding box center [55, 374] width 33 height 33
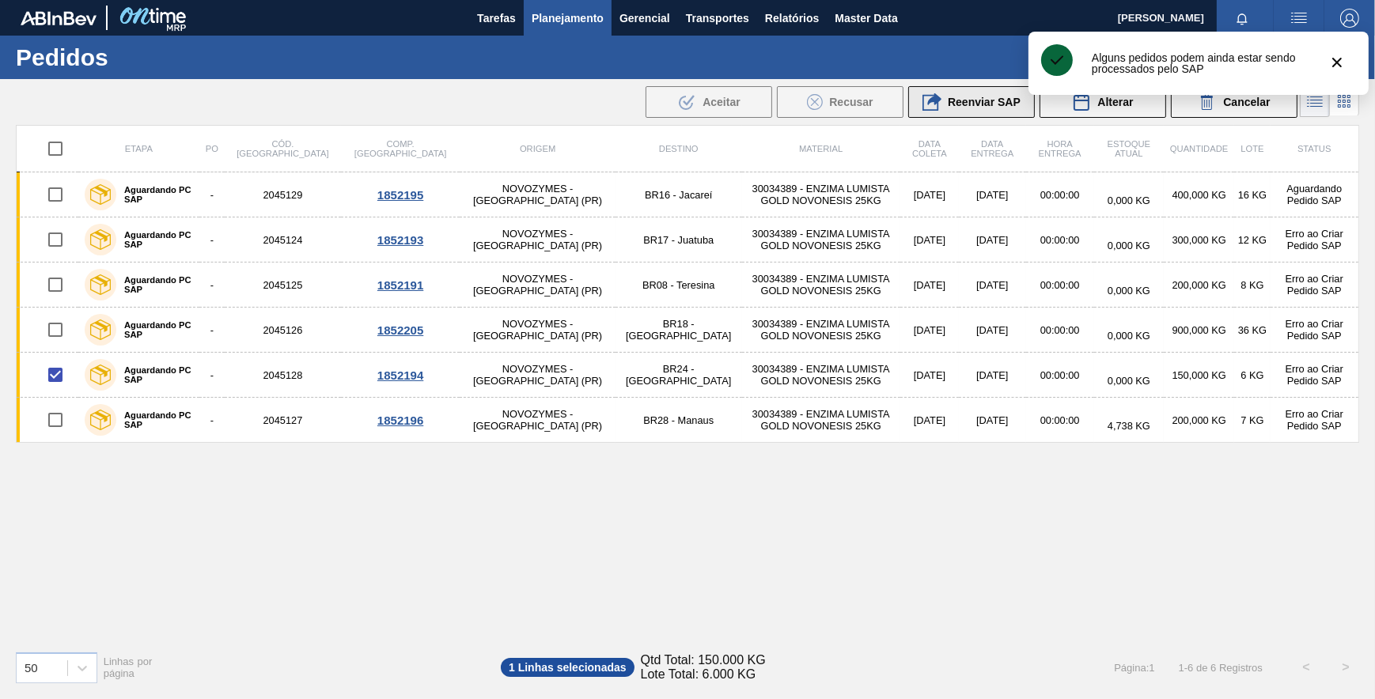
click at [925, 105] on icon at bounding box center [931, 102] width 19 height 19
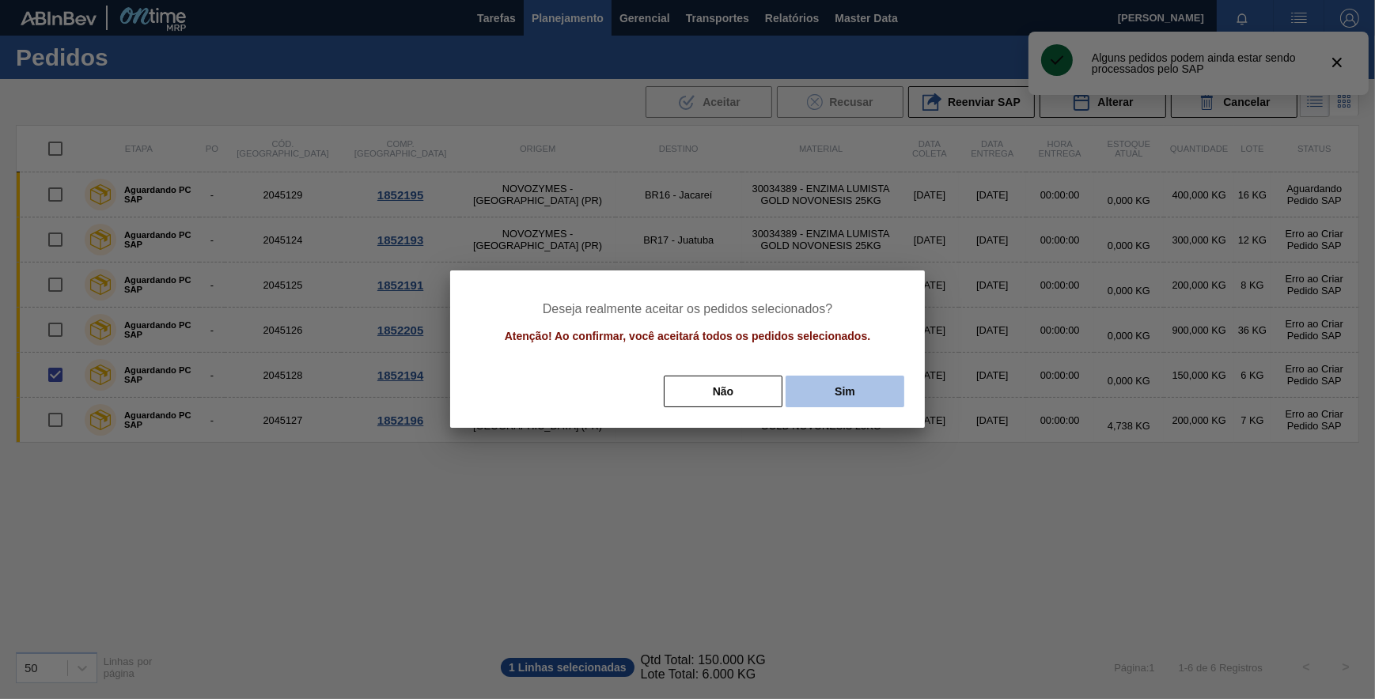
click at [846, 395] on button "Sim" at bounding box center [844, 392] width 119 height 32
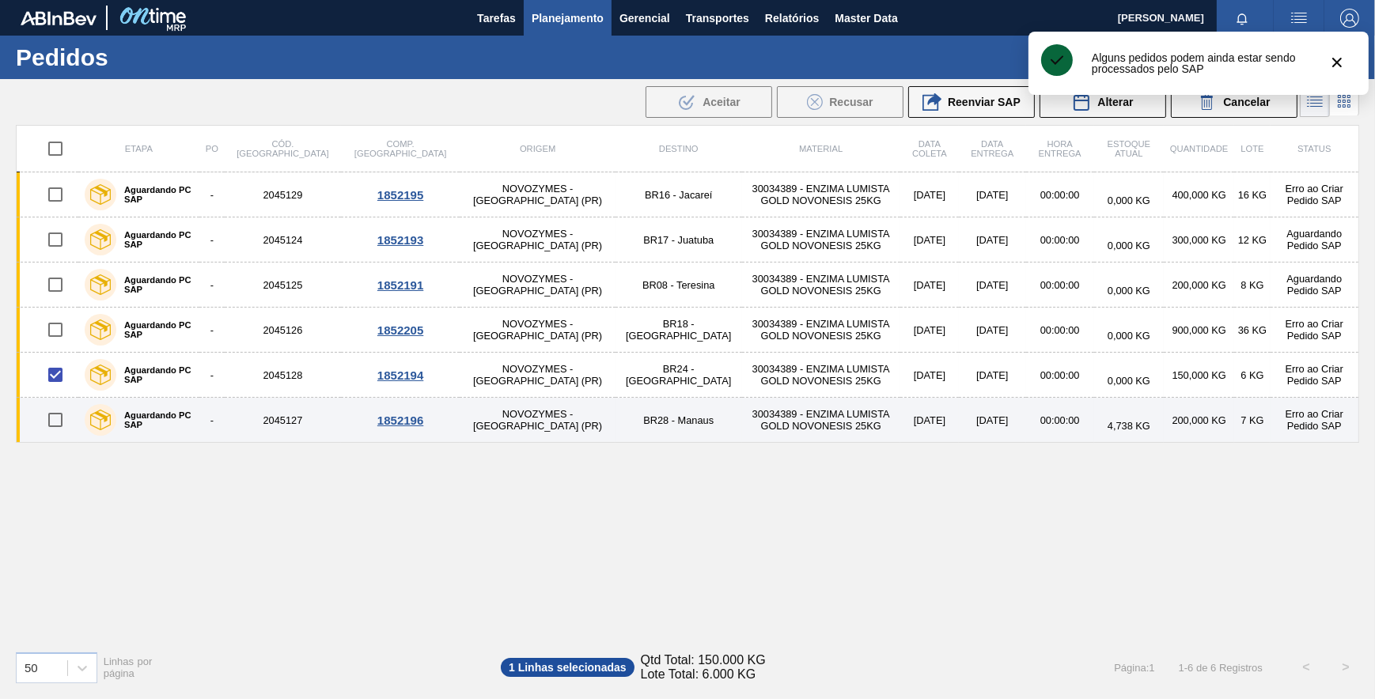
checkbox input "false"
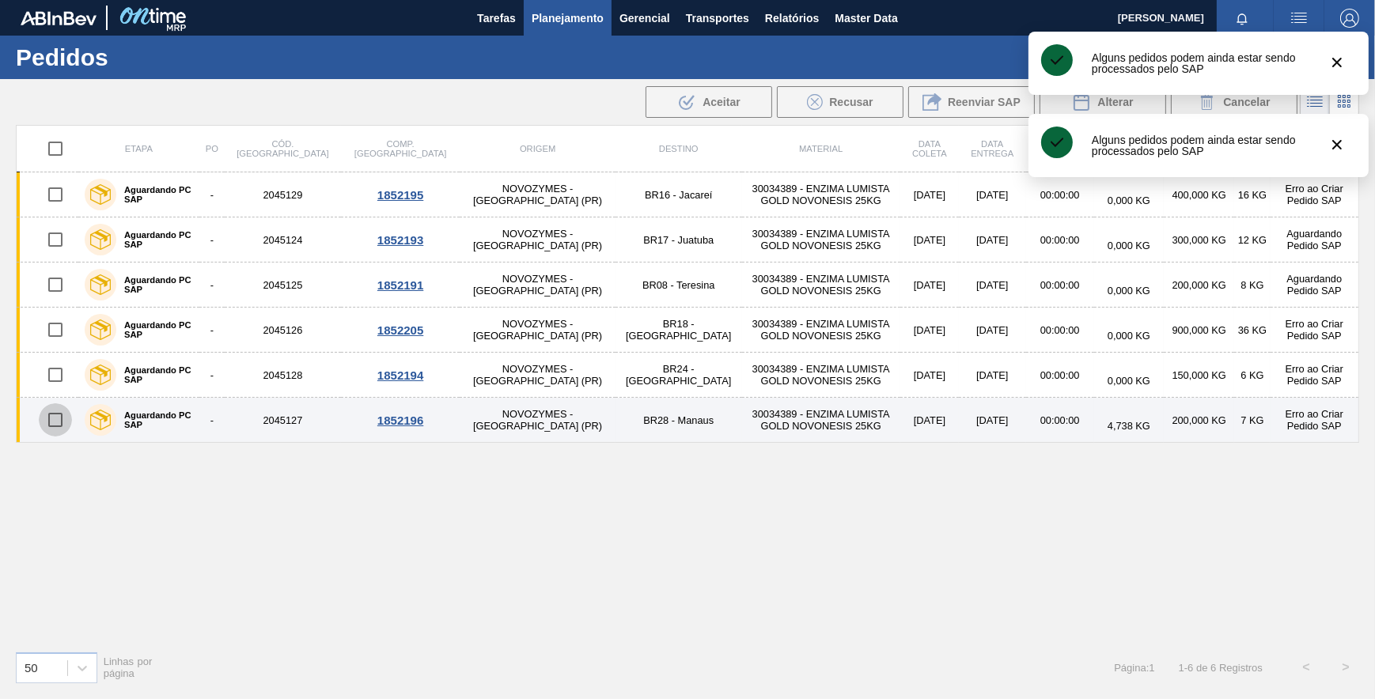
click at [56, 422] on input "checkbox" at bounding box center [55, 419] width 33 height 33
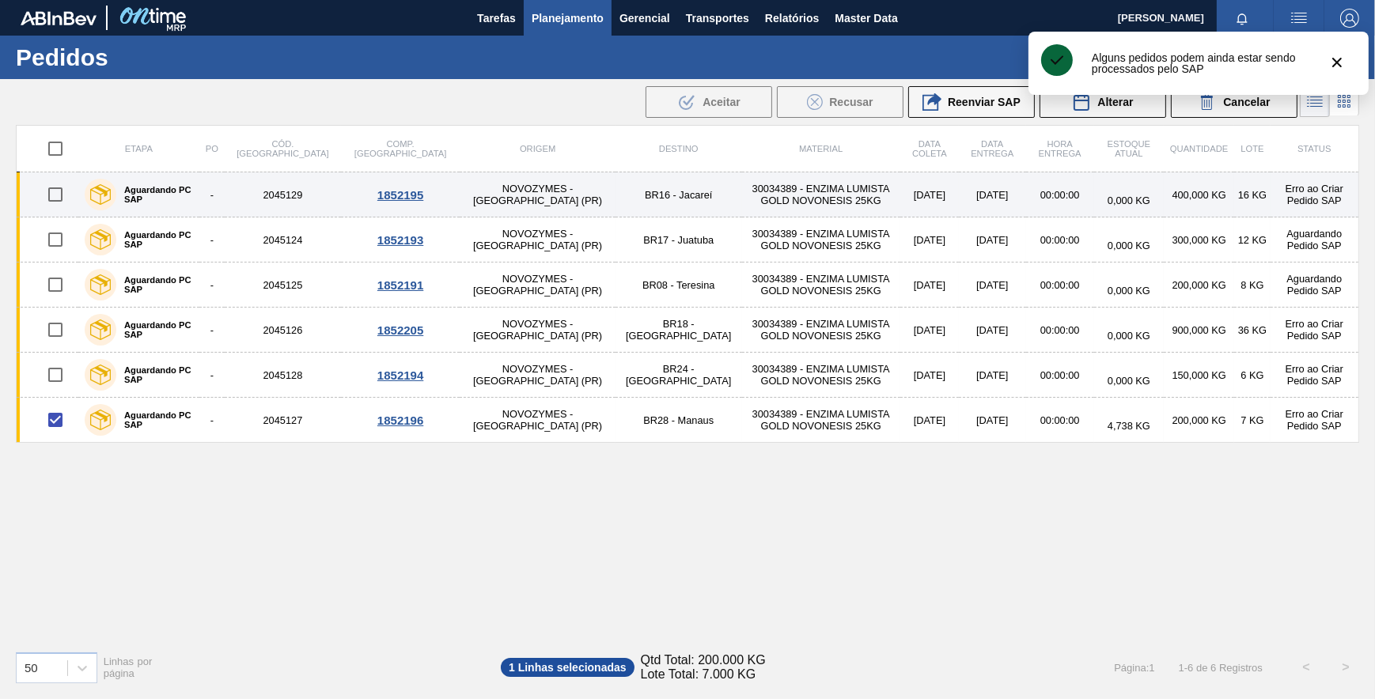
drag, startPoint x: 970, startPoint y: 115, endPoint x: 925, endPoint y: 178, distance: 77.7
click at [966, 121] on main "Tarefas Planejamento Gerencial Transportes Relatórios Master Data FELIPE GHIRAL…" at bounding box center [687, 349] width 1375 height 699
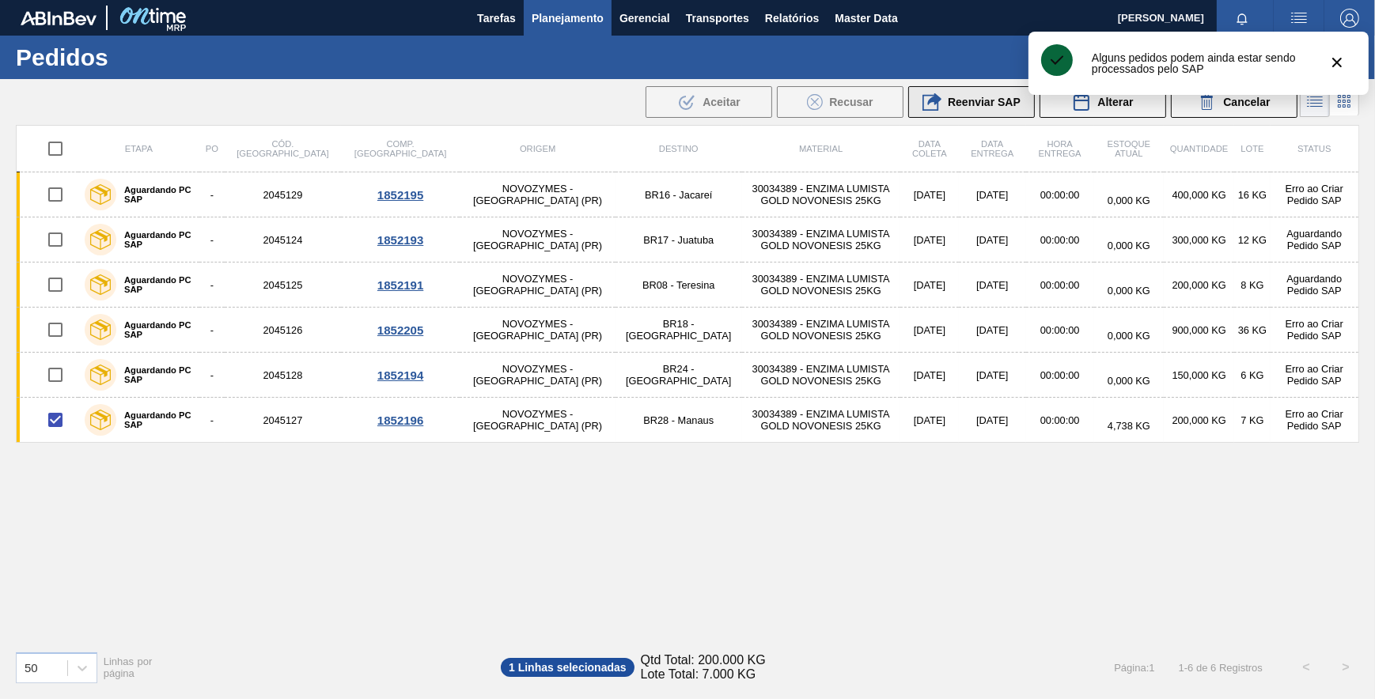
click at [966, 111] on button "Reenviar SAP" at bounding box center [971, 102] width 127 height 32
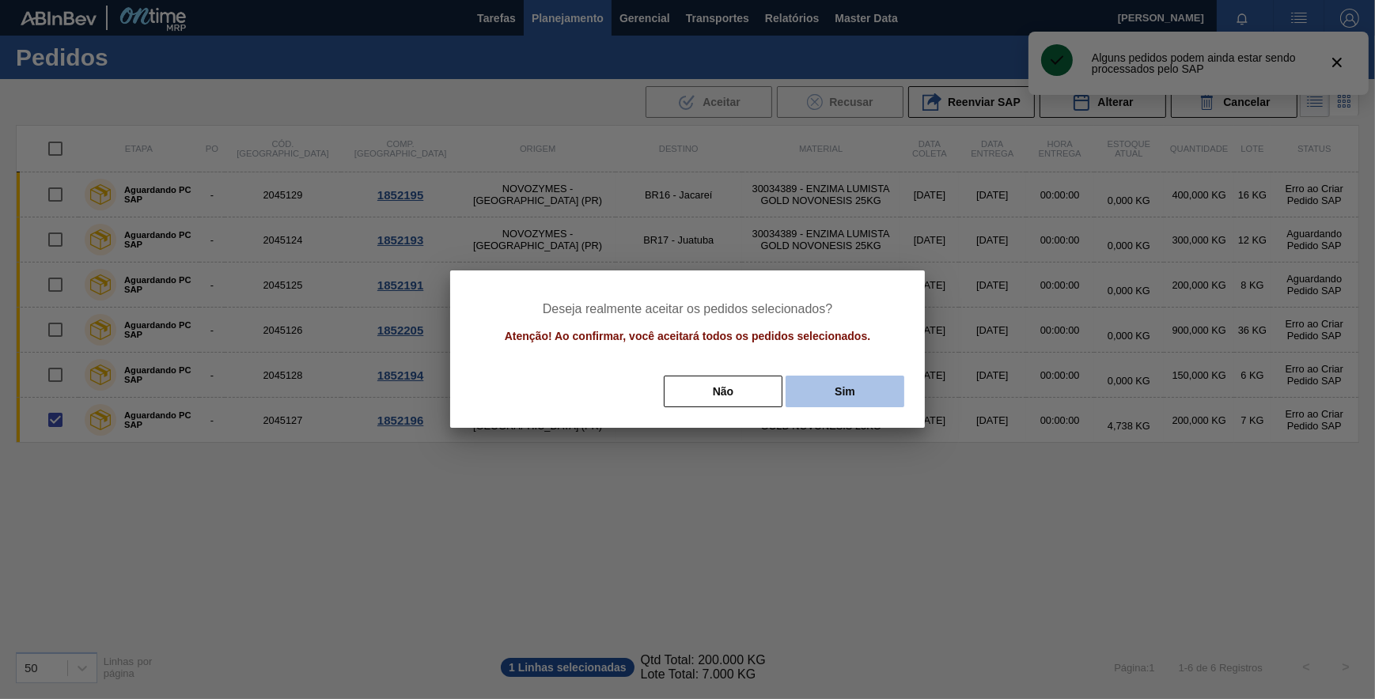
click at [859, 391] on button "Sim" at bounding box center [844, 392] width 119 height 32
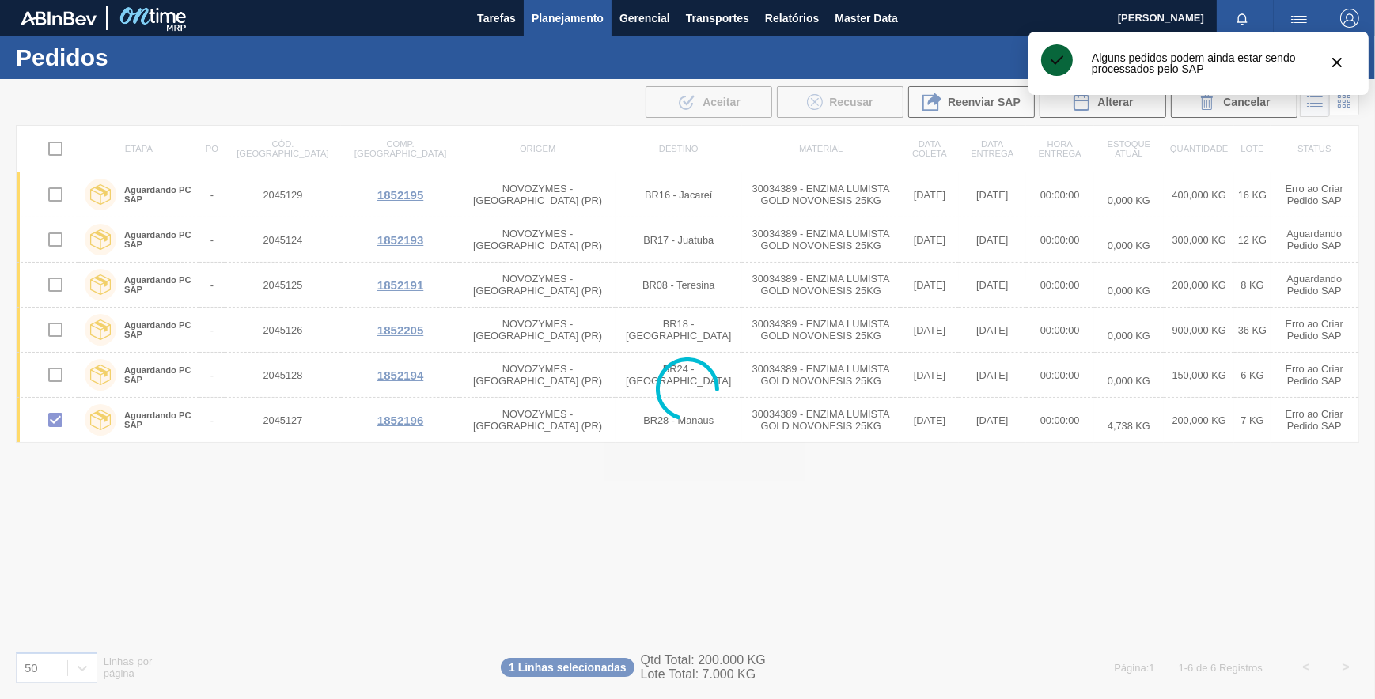
checkbox input "false"
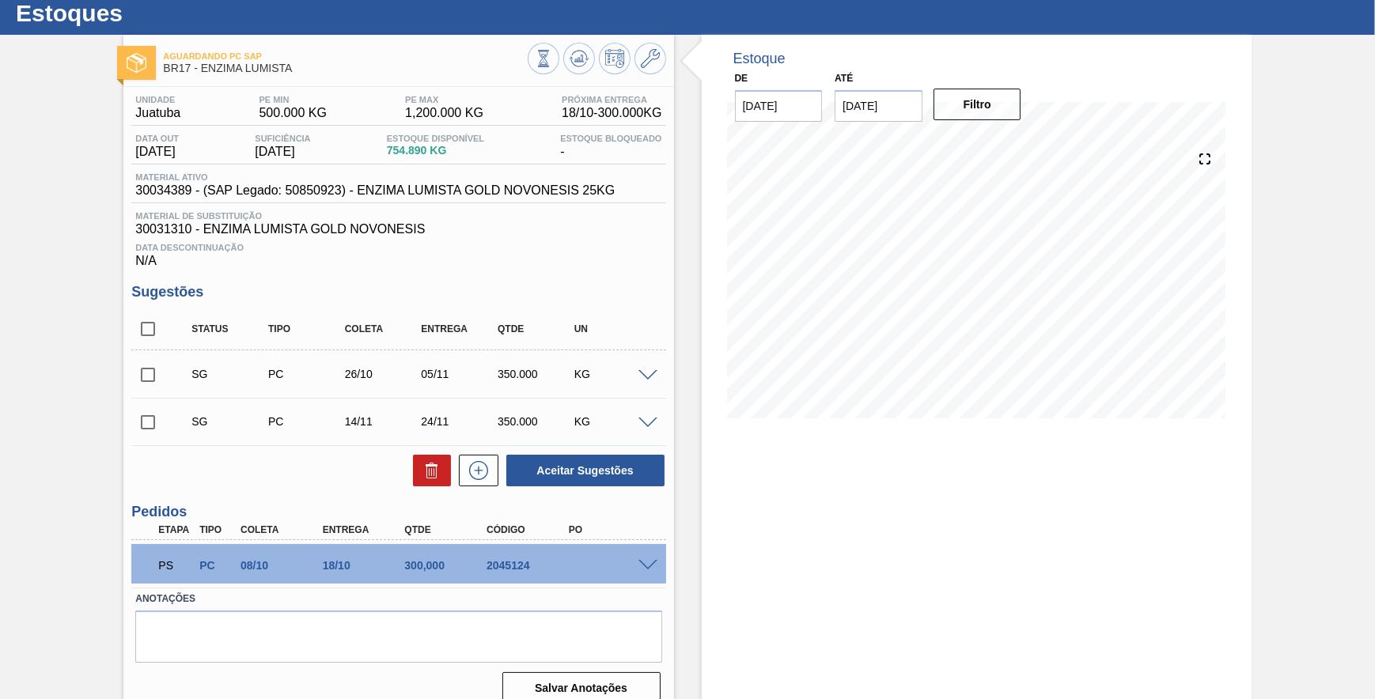
scroll to position [69, 0]
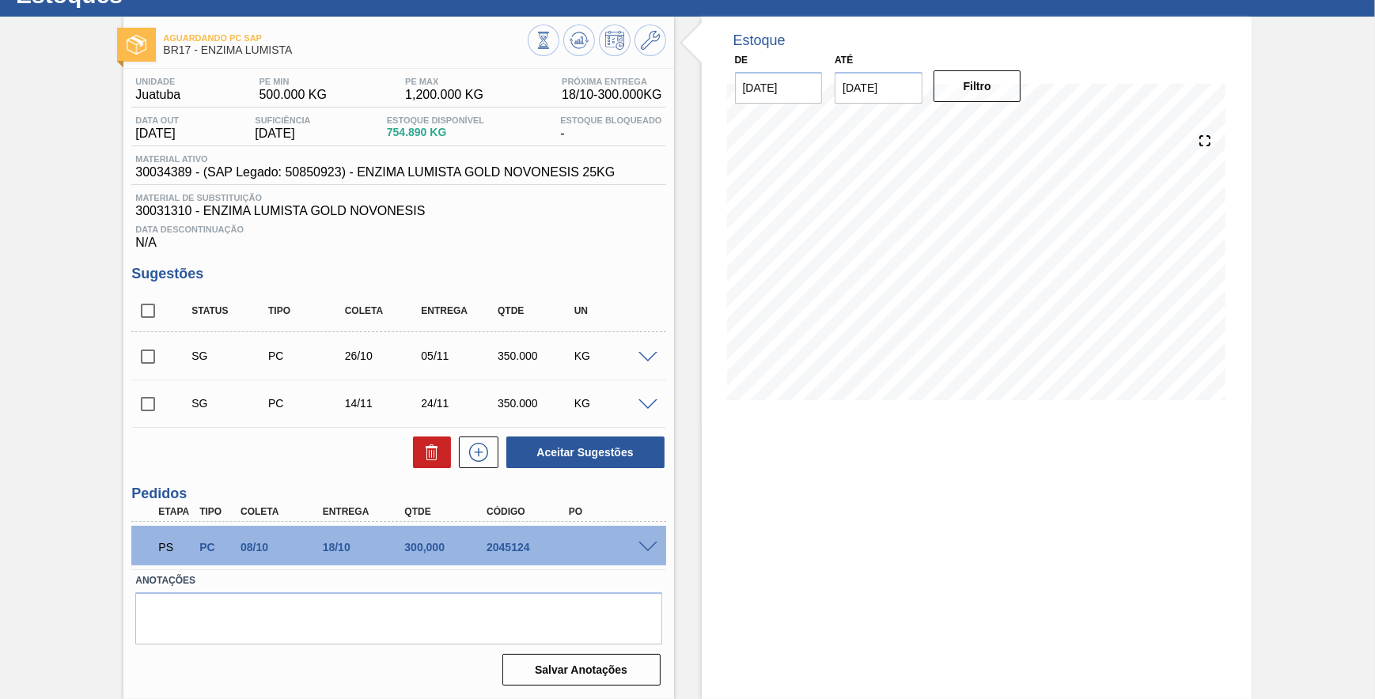
click at [649, 547] on span at bounding box center [647, 548] width 19 height 12
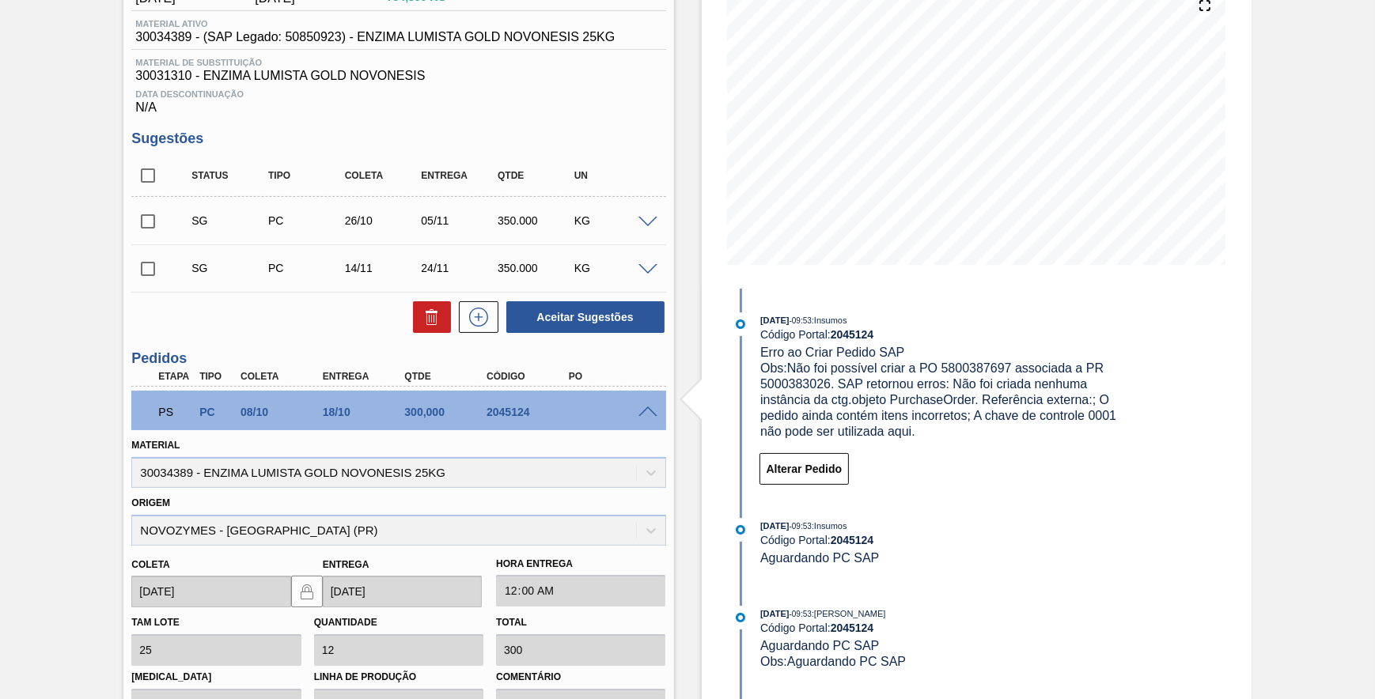
scroll to position [141, 0]
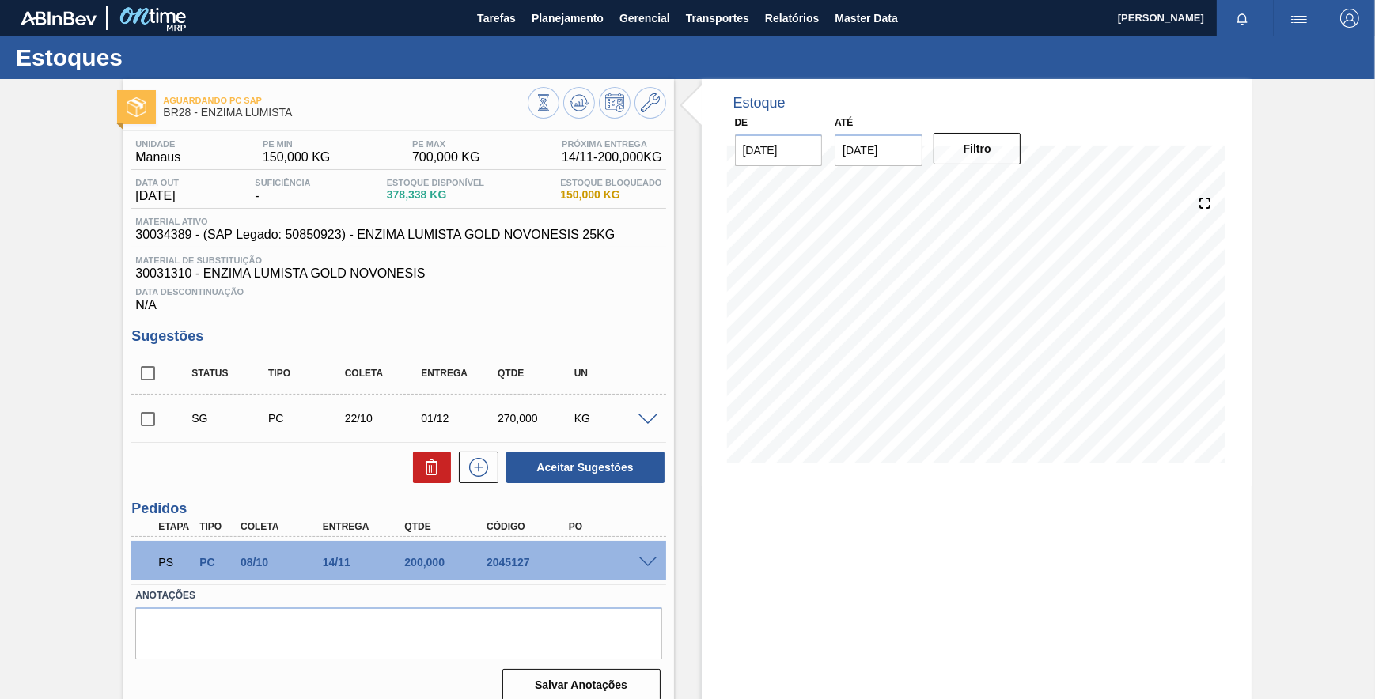
click at [648, 569] on span at bounding box center [647, 563] width 19 height 12
